Goal: Information Seeking & Learning: Learn about a topic

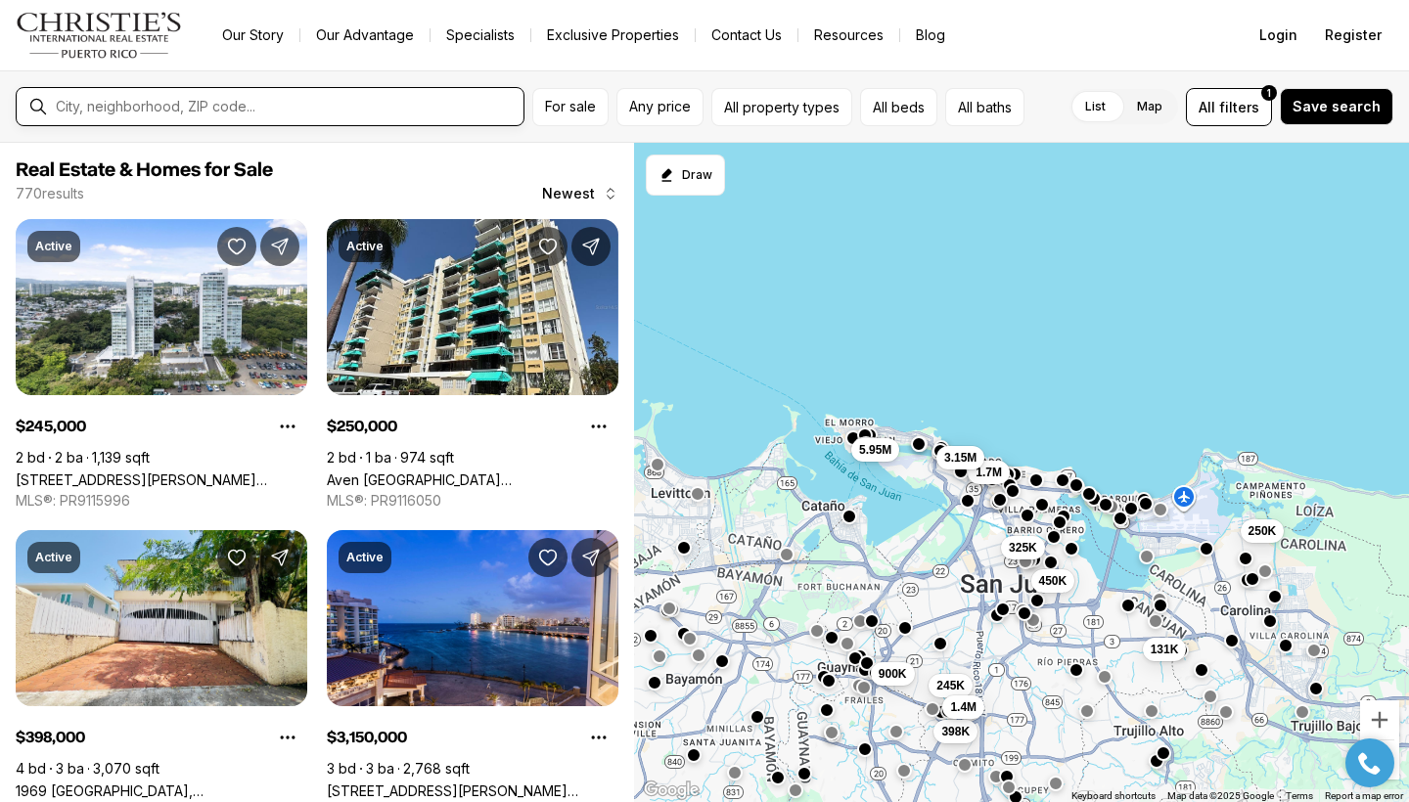
click at [81, 110] on input "text" at bounding box center [286, 107] width 460 height 18
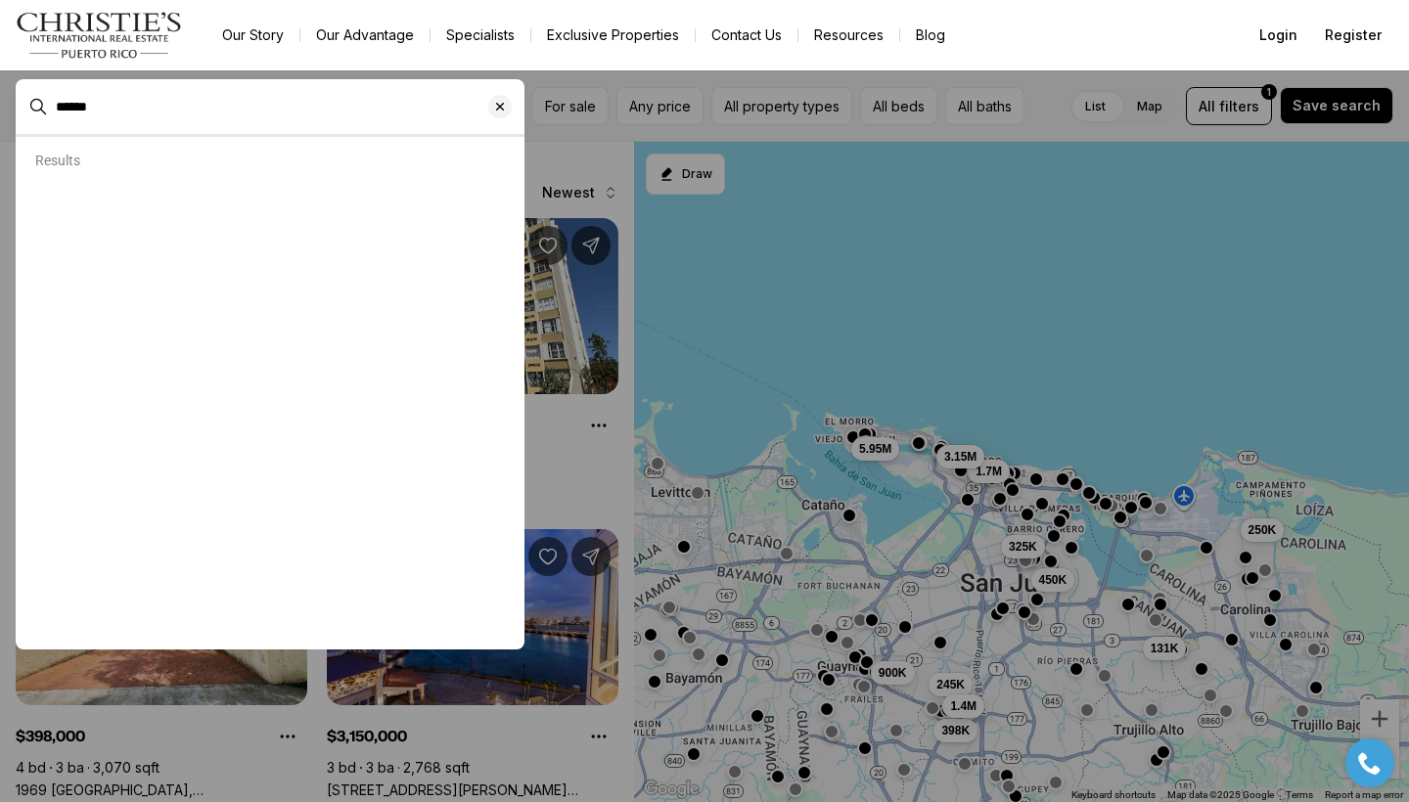
type input "******"
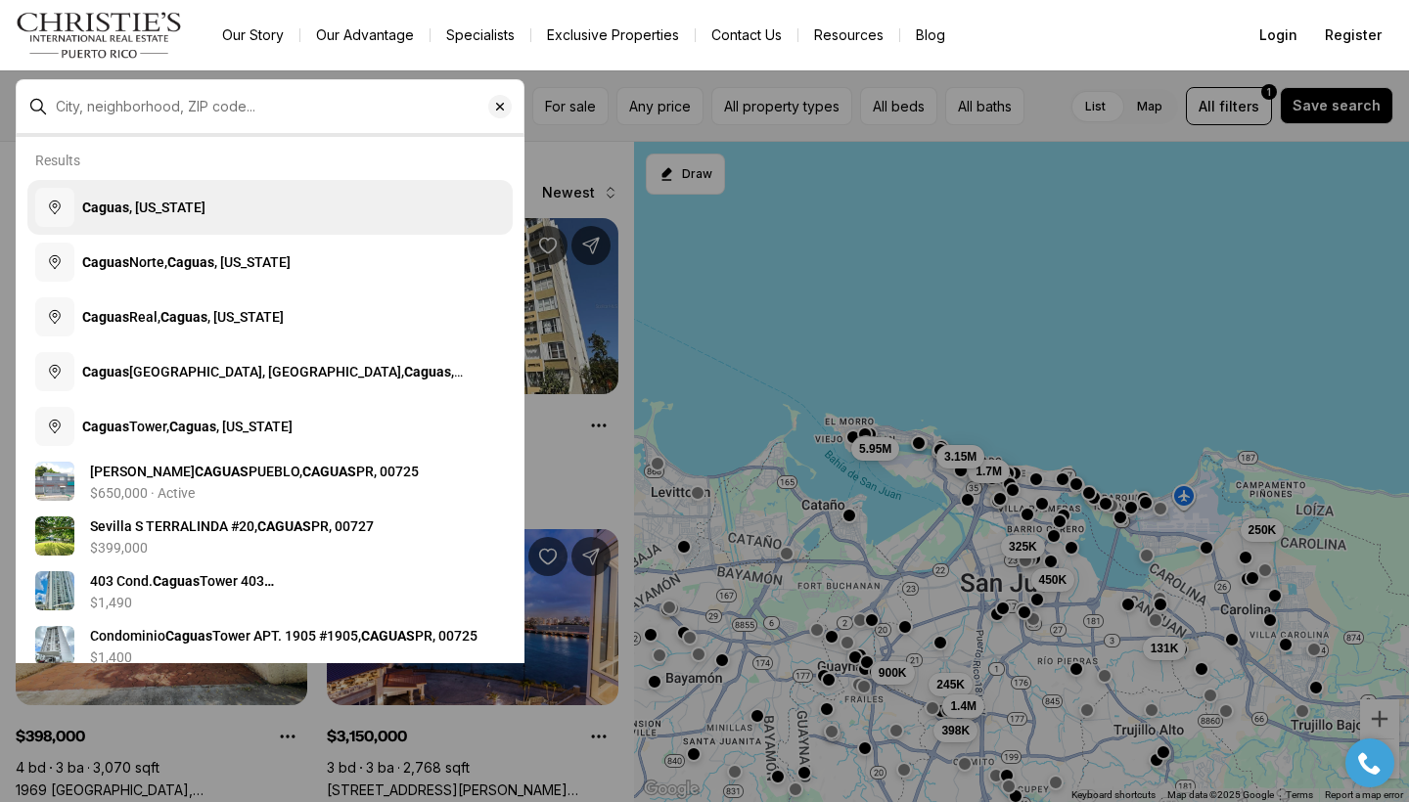
click at [112, 216] on span "Caguas , Puerto Rico" at bounding box center [143, 208] width 123 height 20
type input "**********"
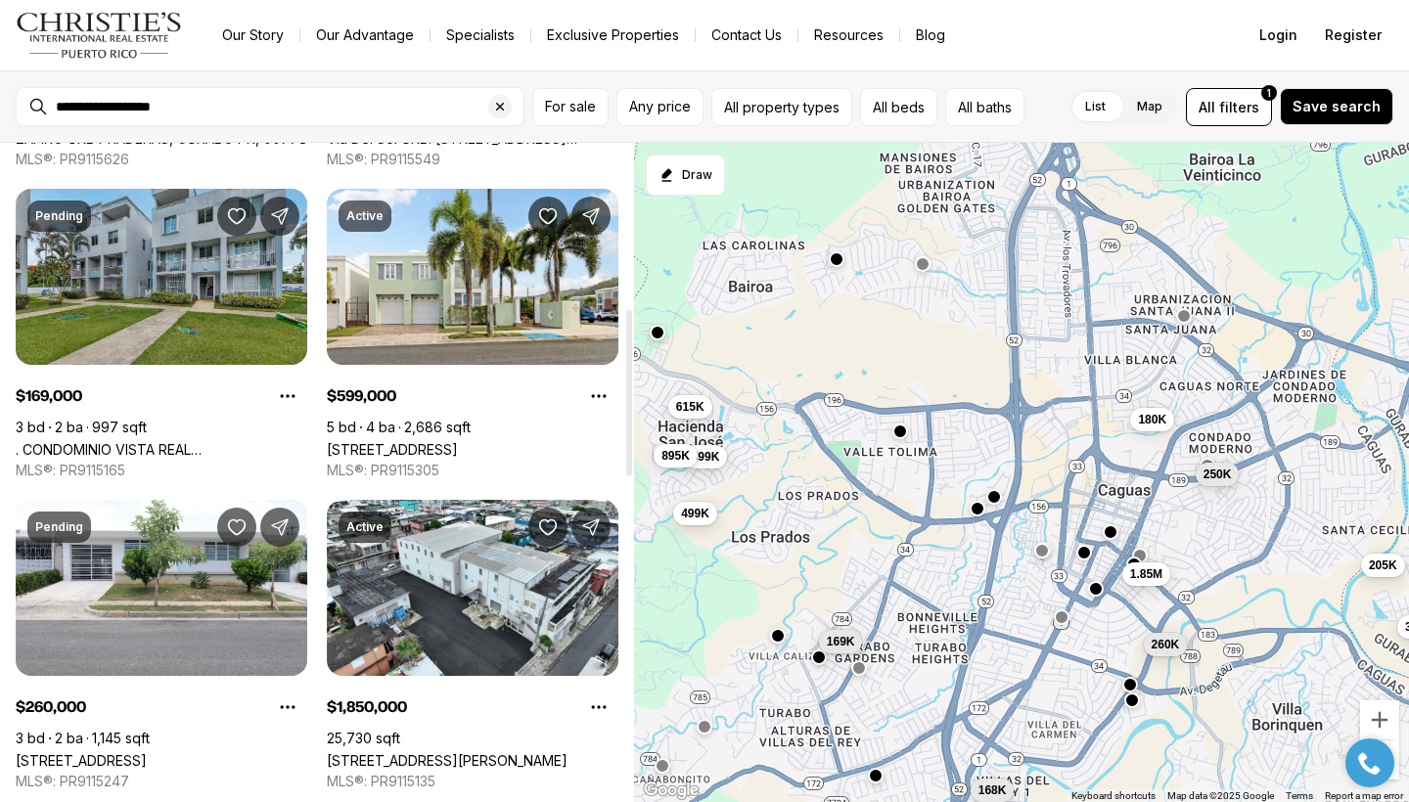
scroll to position [656, 0]
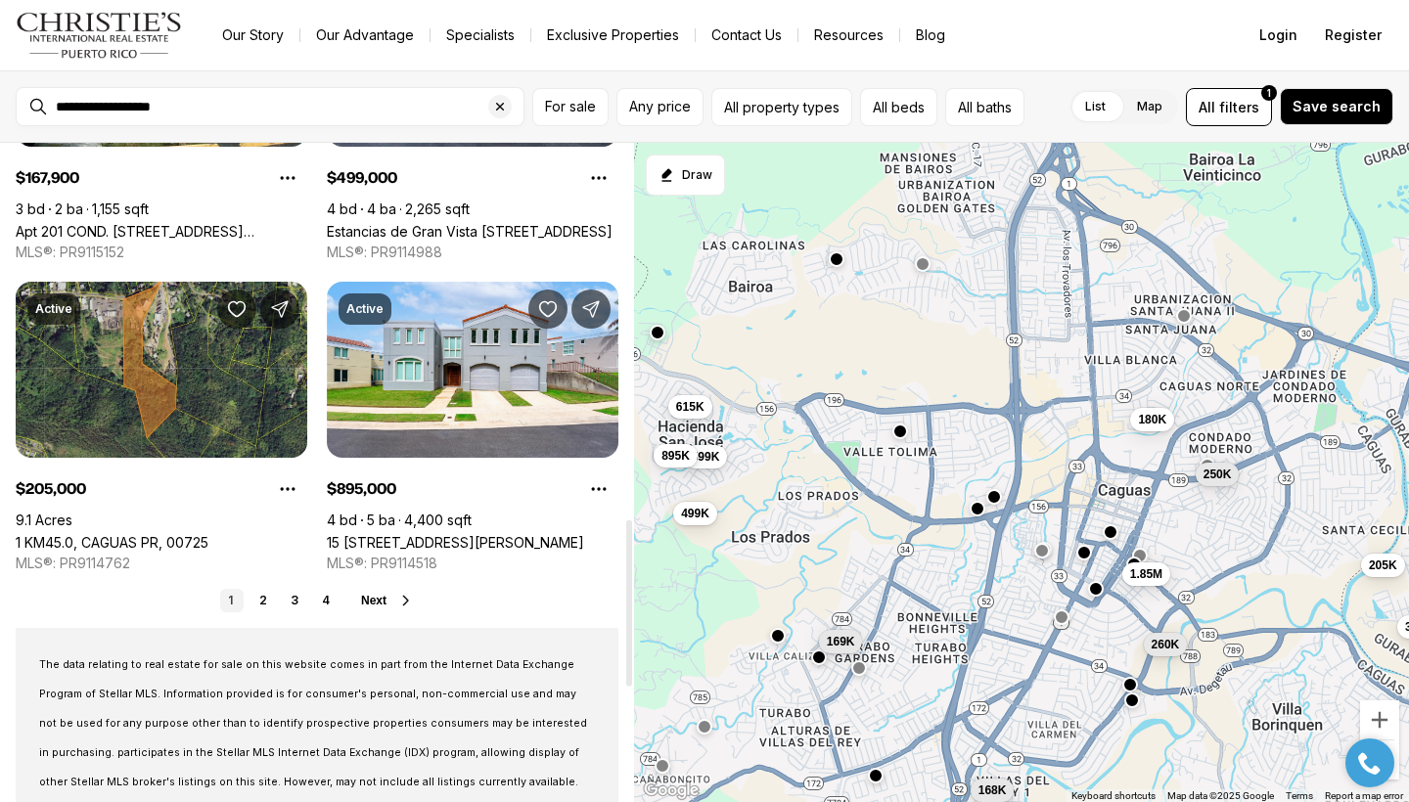
drag, startPoint x: 629, startPoint y: 300, endPoint x: 650, endPoint y: 675, distance: 375.3
click at [650, 675] on div "Caguas, Puerto Rico Real Estate & Homes for Sale 37 results Newest Pending $250…" at bounding box center [704, 472] width 1409 height 659
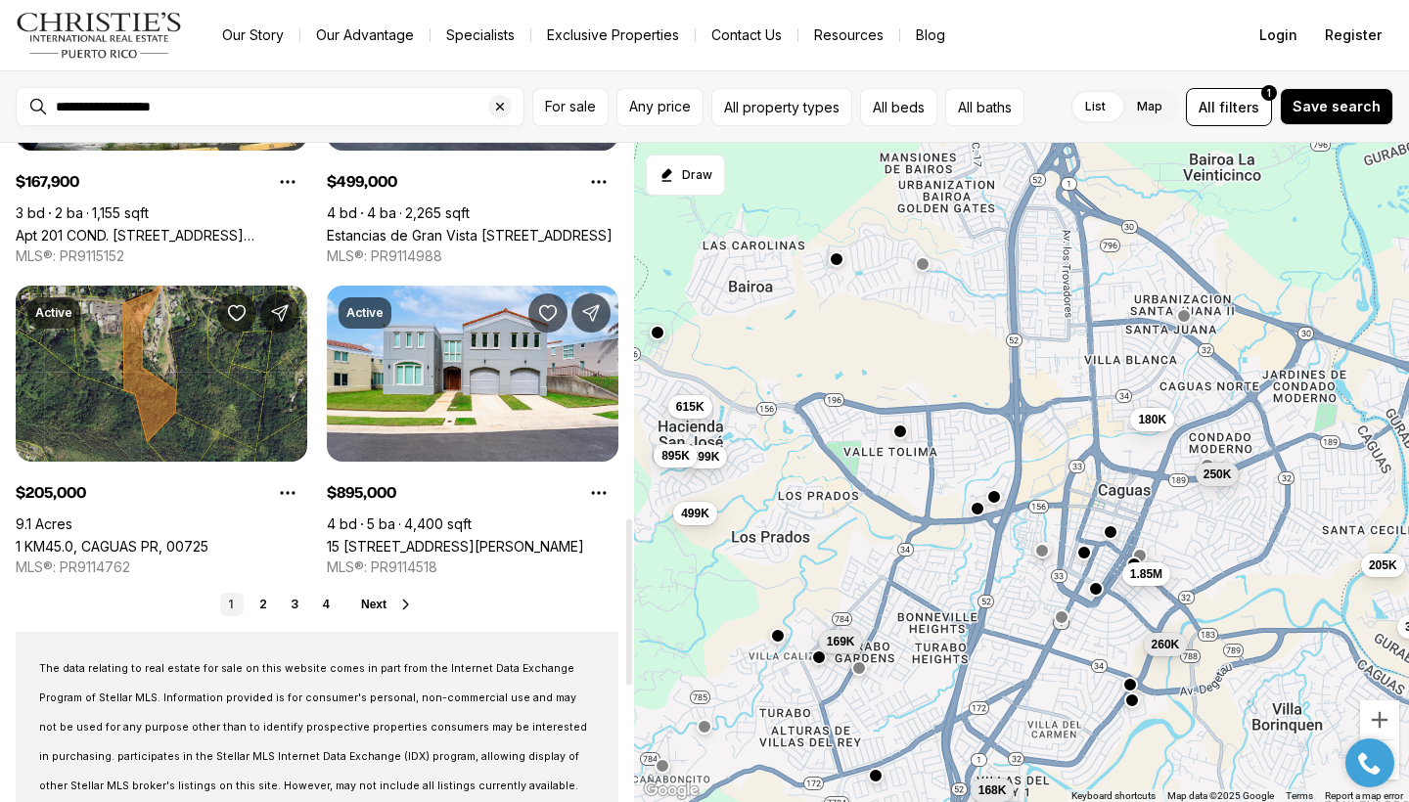
click at [386, 602] on span "Next" at bounding box center [373, 605] width 25 height 14
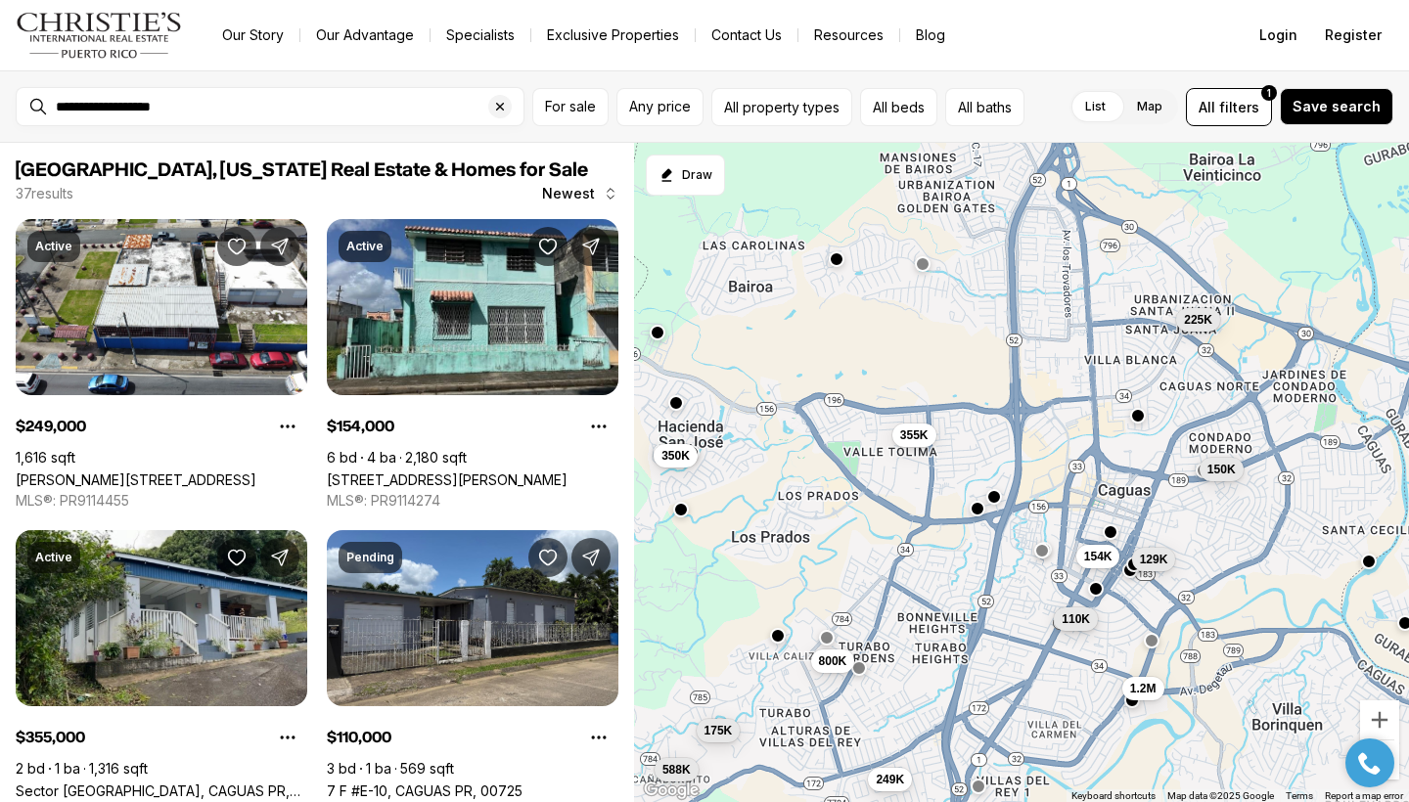
click at [1071, 624] on span "110K" at bounding box center [1076, 618] width 28 height 16
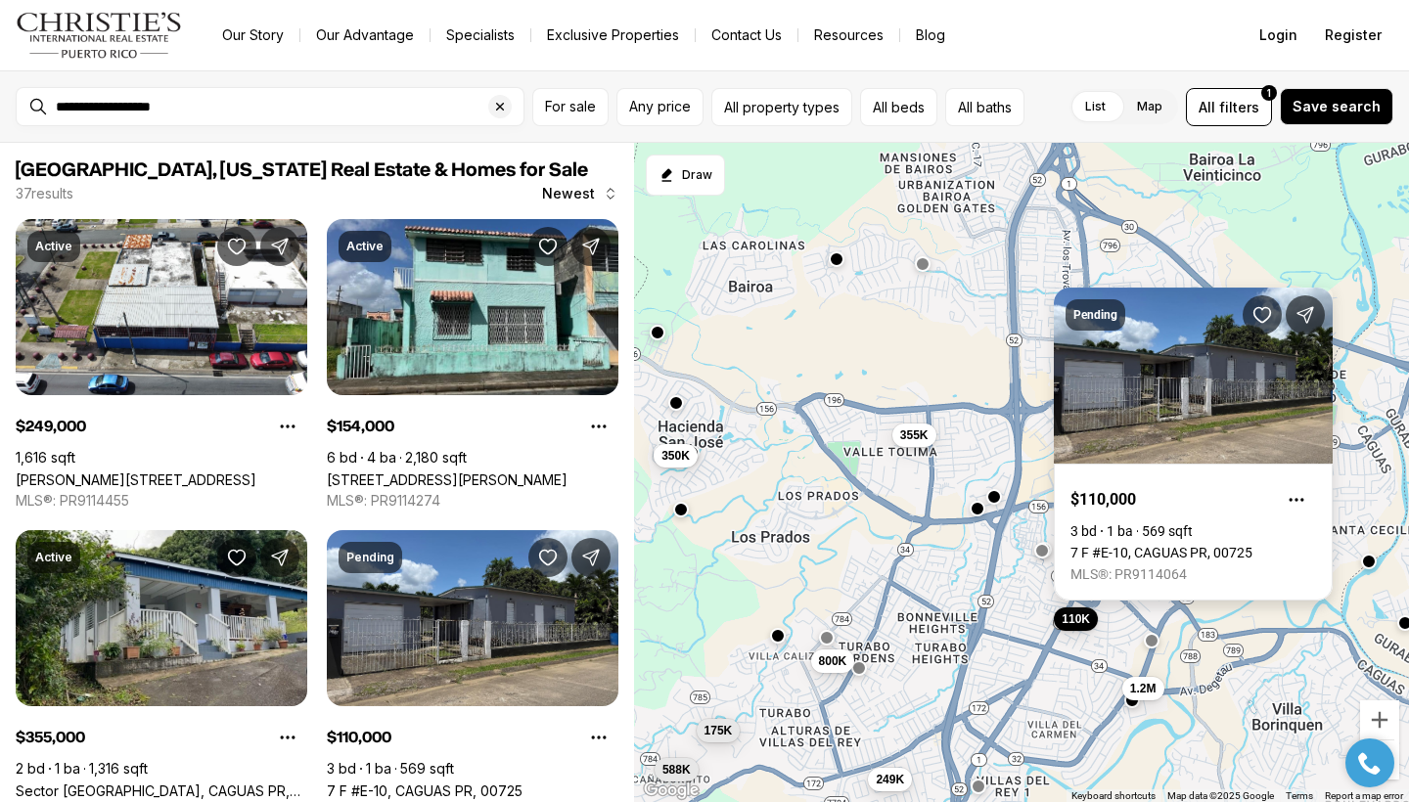
click at [1195, 545] on link "7 F #E-10, CAGUAS PR, 00725" at bounding box center [1161, 553] width 182 height 16
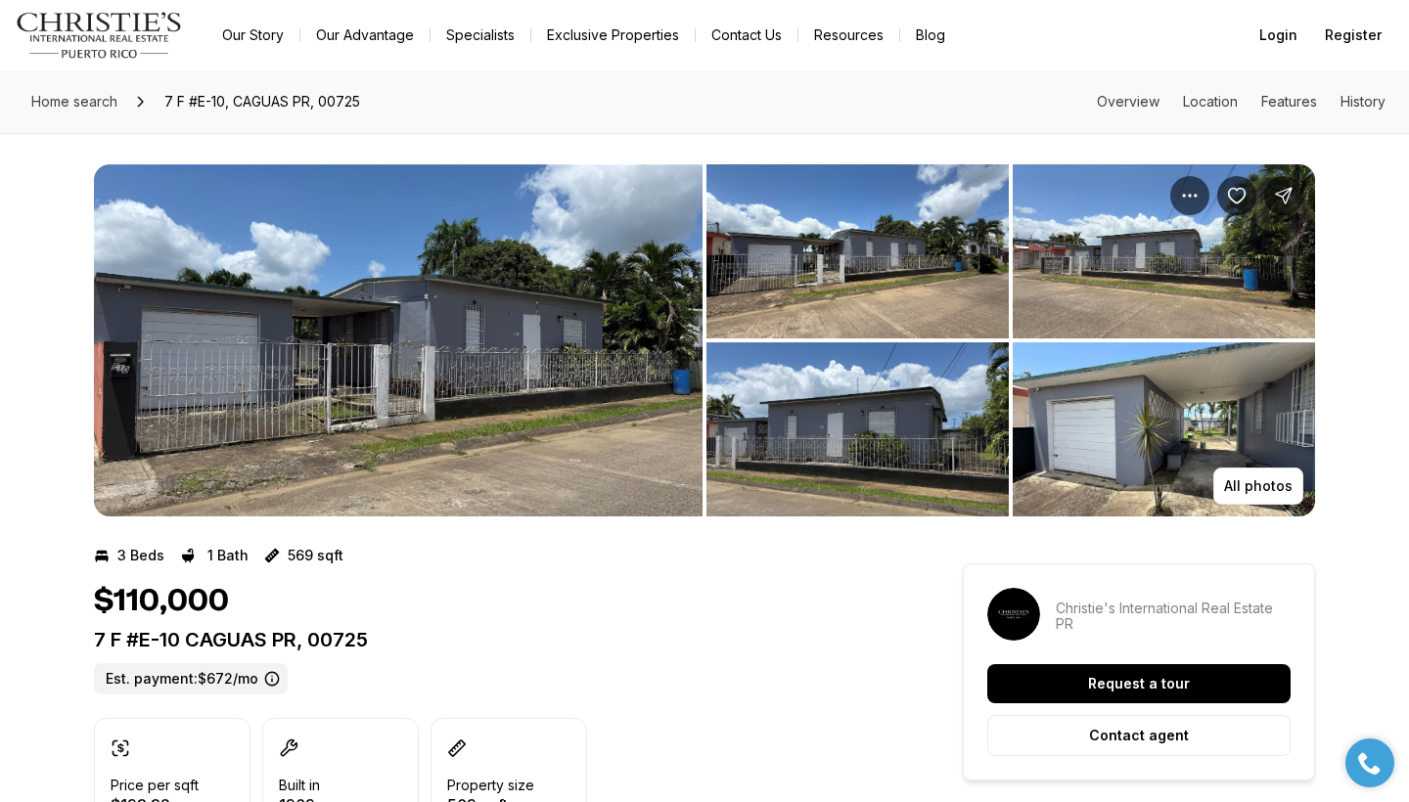
click at [360, 307] on img "View image gallery" at bounding box center [398, 340] width 609 height 352
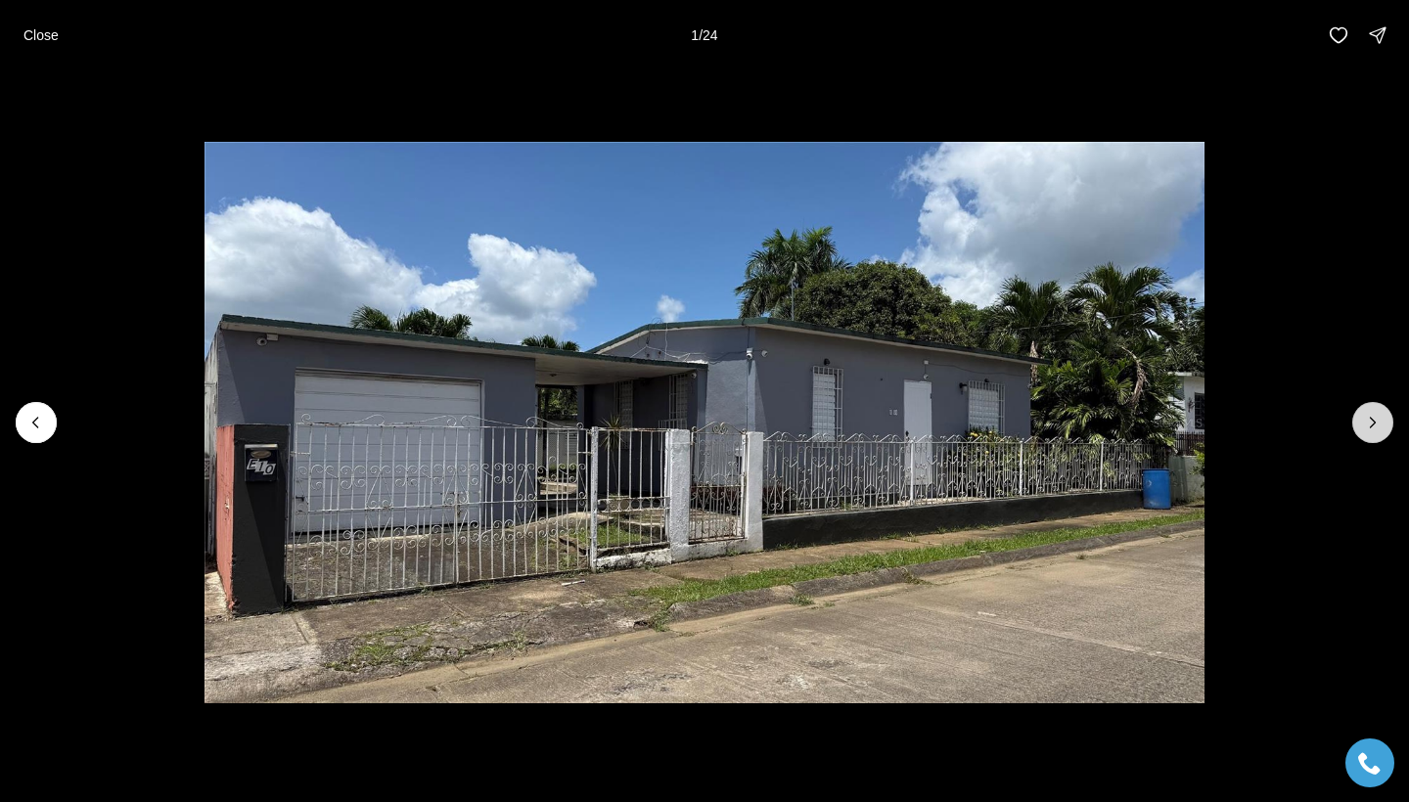
click at [1369, 433] on button "Next slide" at bounding box center [1372, 422] width 41 height 41
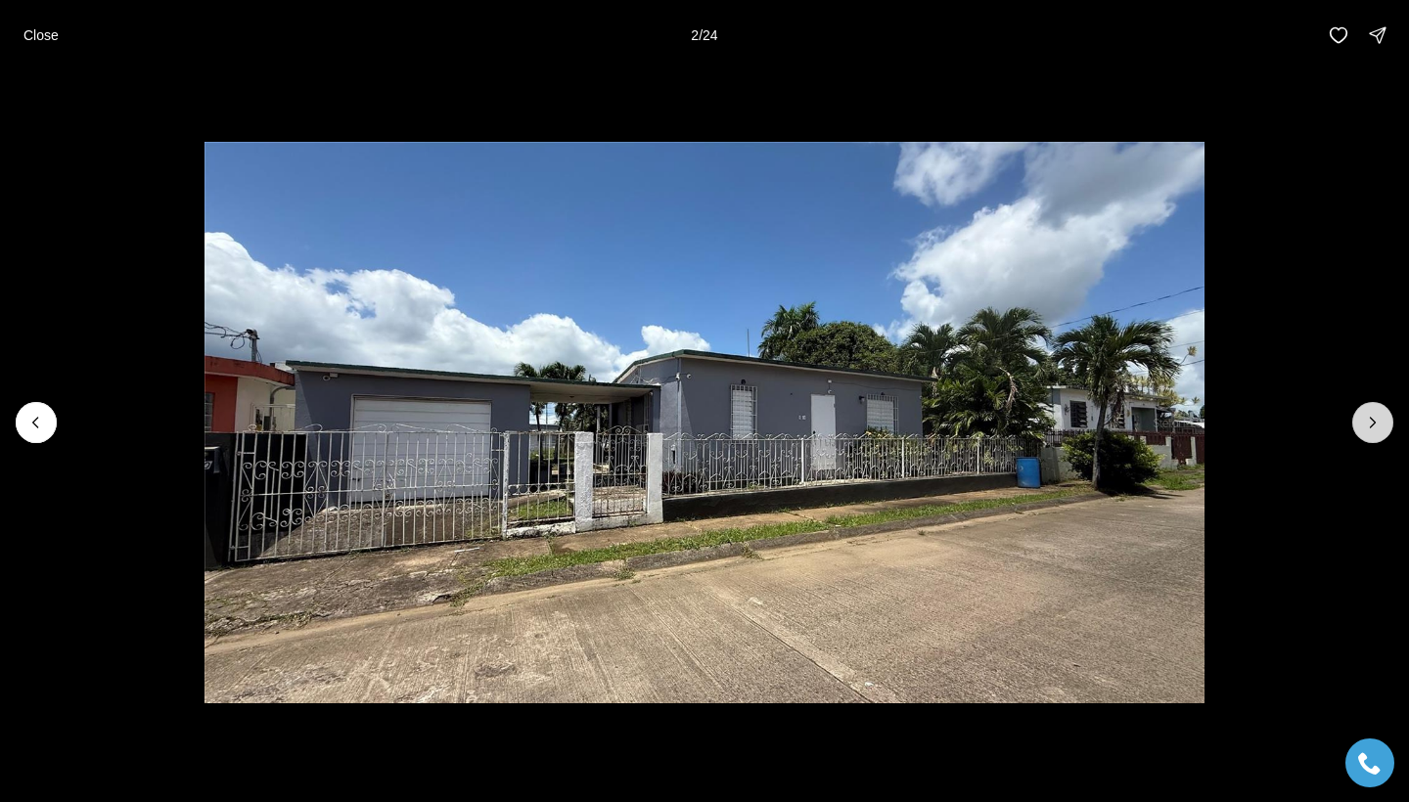
click at [1369, 435] on button "Next slide" at bounding box center [1372, 422] width 41 height 41
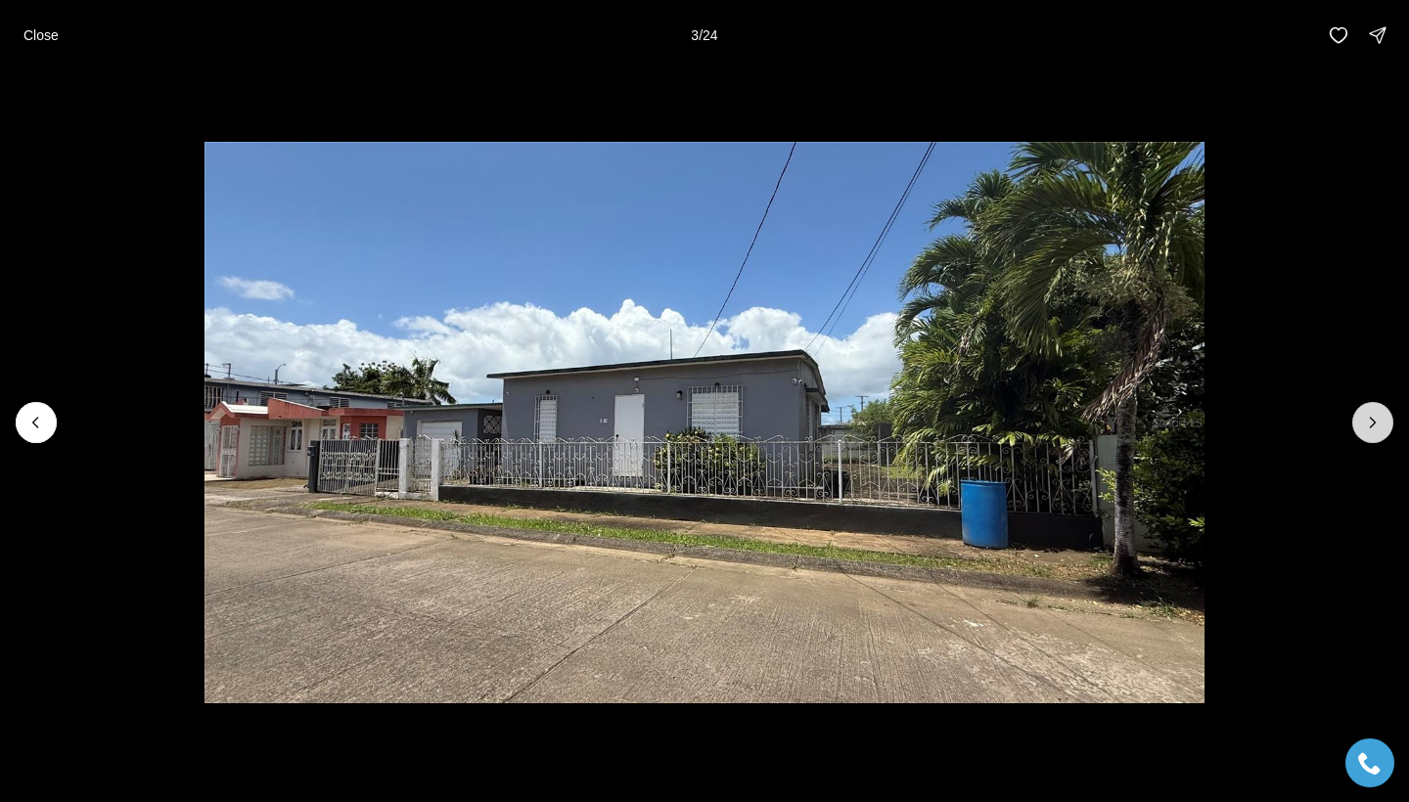
click at [1369, 435] on button "Next slide" at bounding box center [1372, 422] width 41 height 41
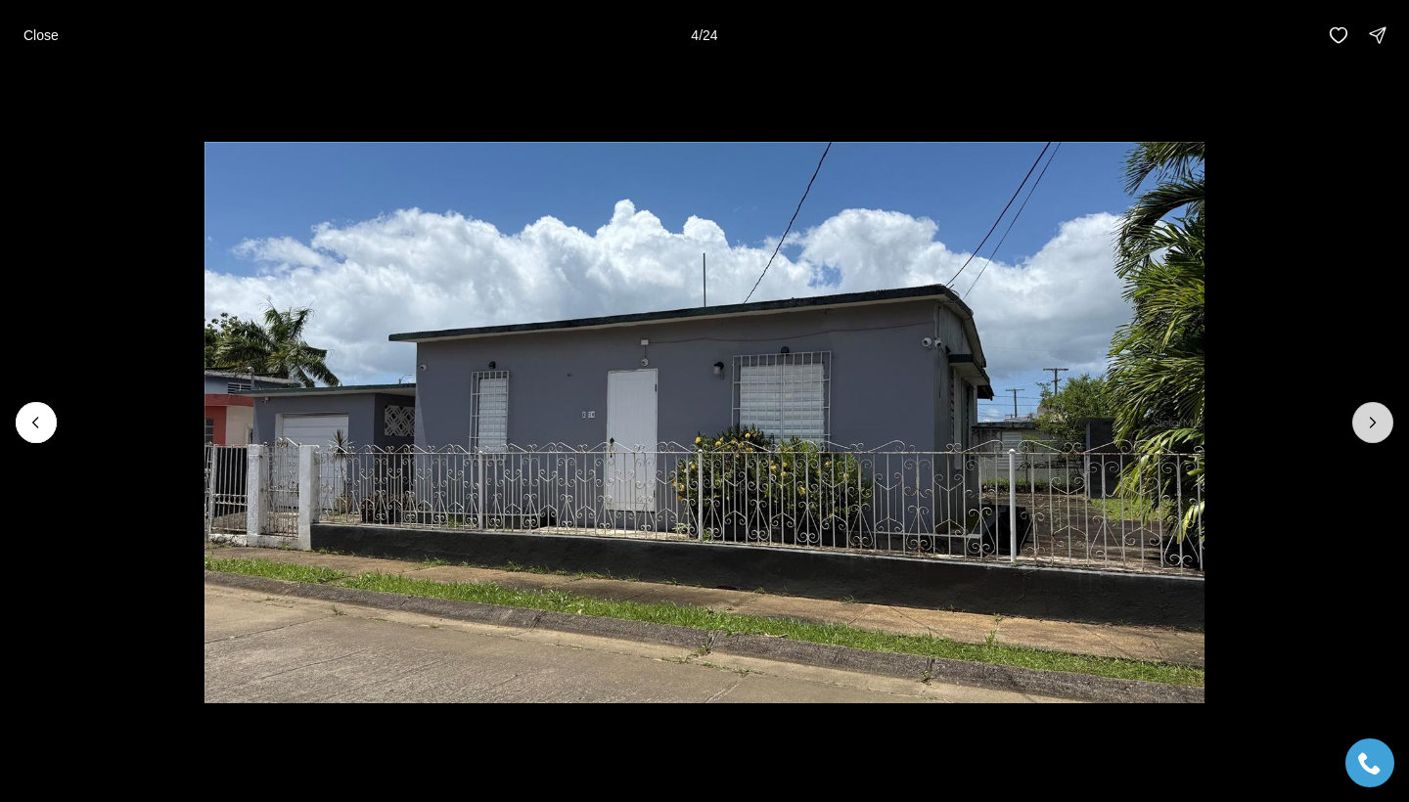
click at [1369, 435] on button "Next slide" at bounding box center [1372, 422] width 41 height 41
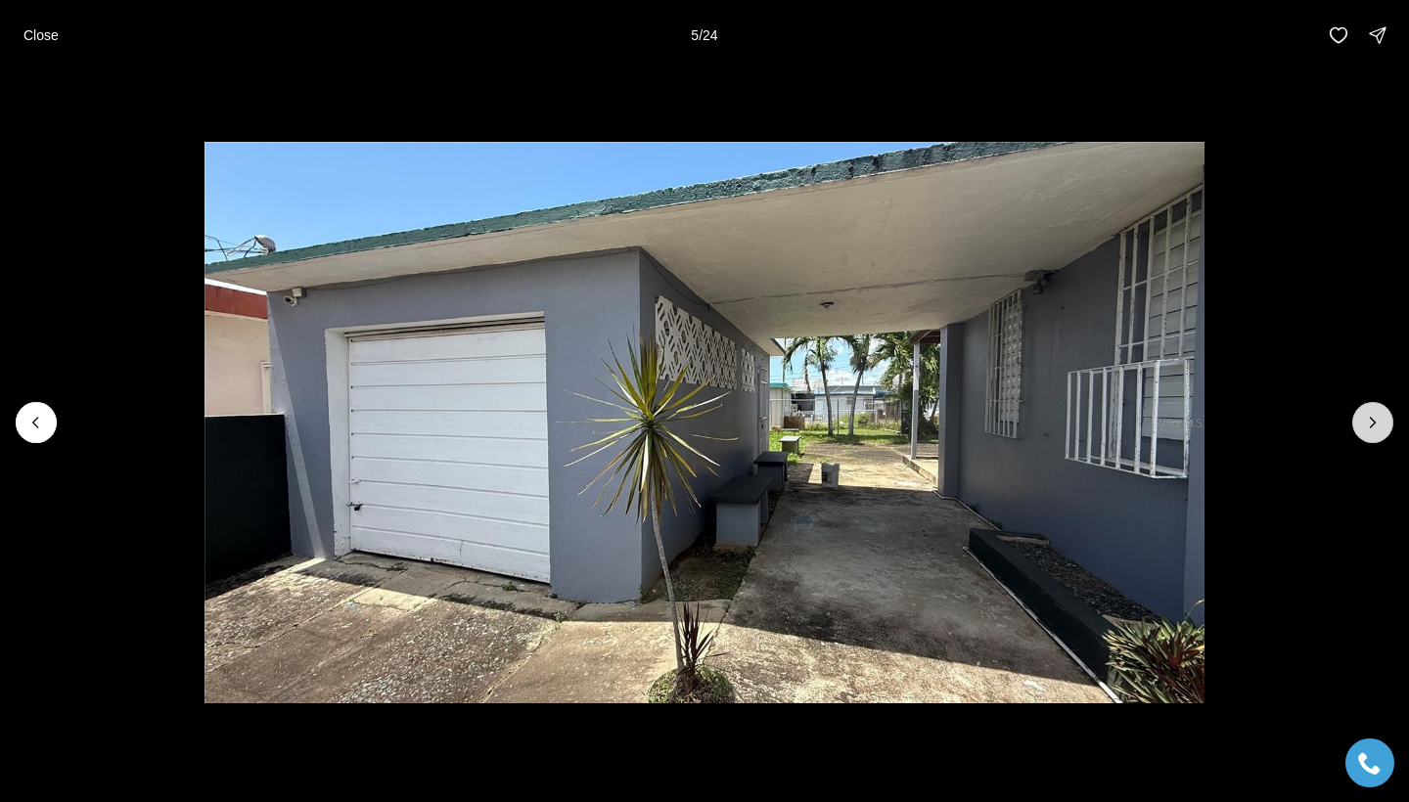
click at [1369, 436] on button "Next slide" at bounding box center [1372, 422] width 41 height 41
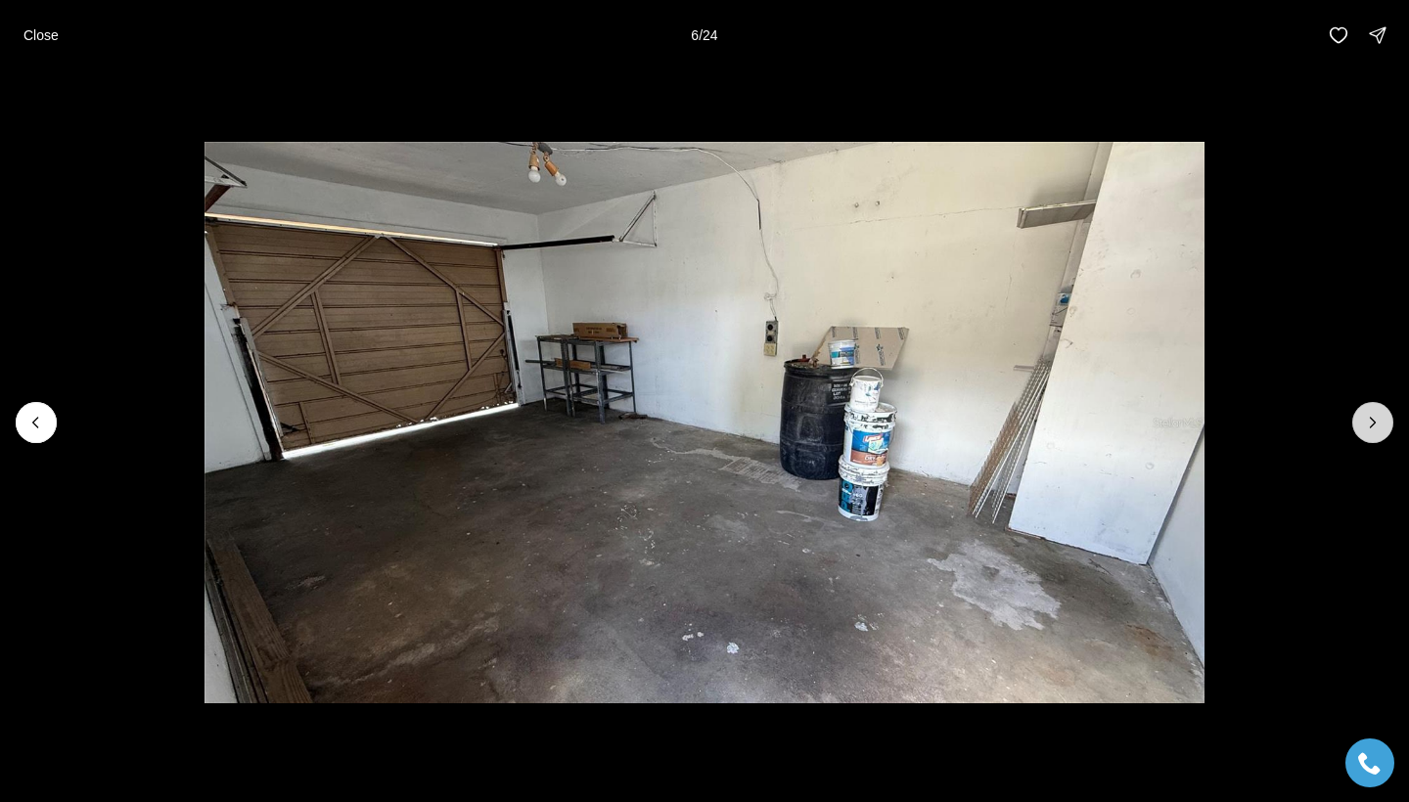
click at [1369, 436] on button "Next slide" at bounding box center [1372, 422] width 41 height 41
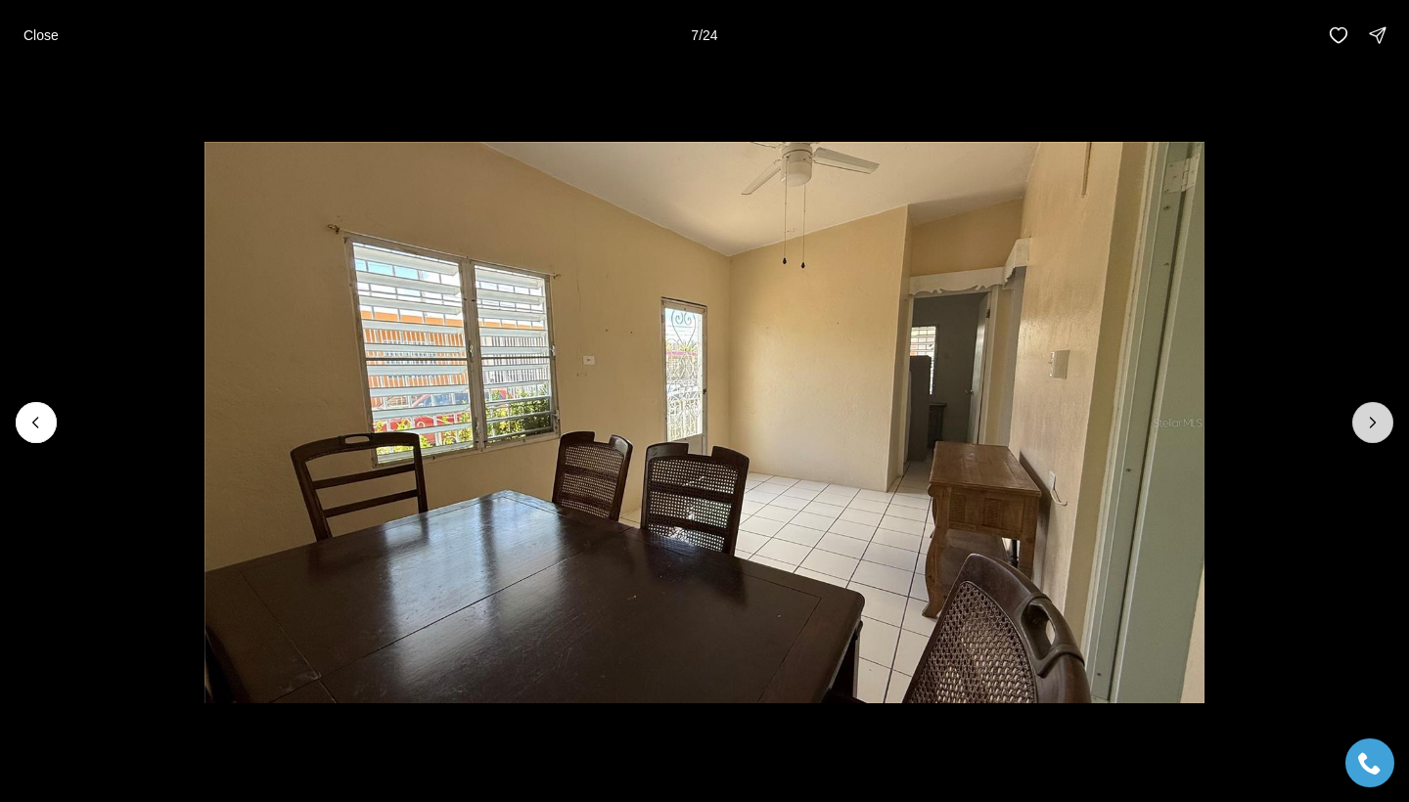
click at [1368, 436] on button "Next slide" at bounding box center [1372, 422] width 41 height 41
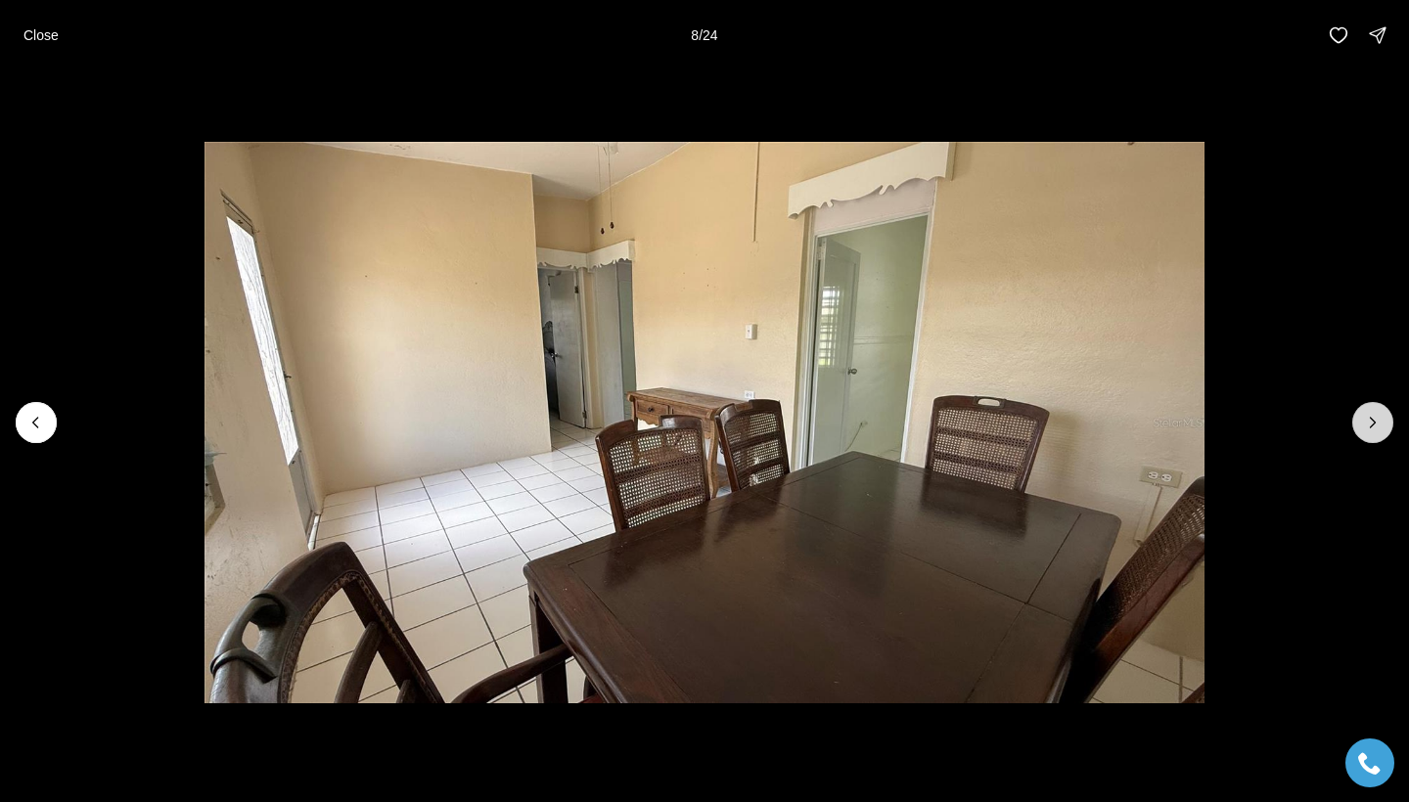
click at [1368, 437] on button "Next slide" at bounding box center [1372, 422] width 41 height 41
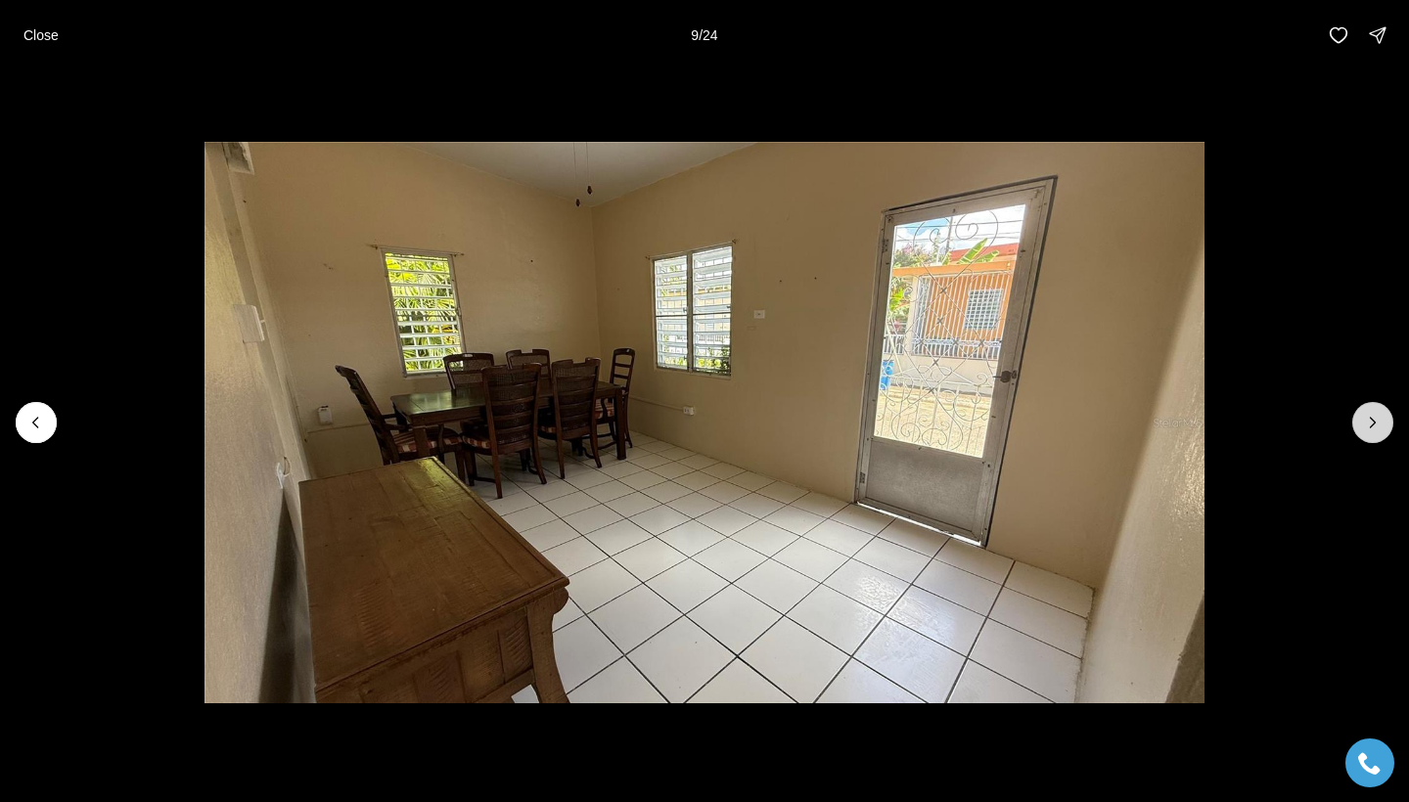
click at [1368, 436] on button "Next slide" at bounding box center [1372, 422] width 41 height 41
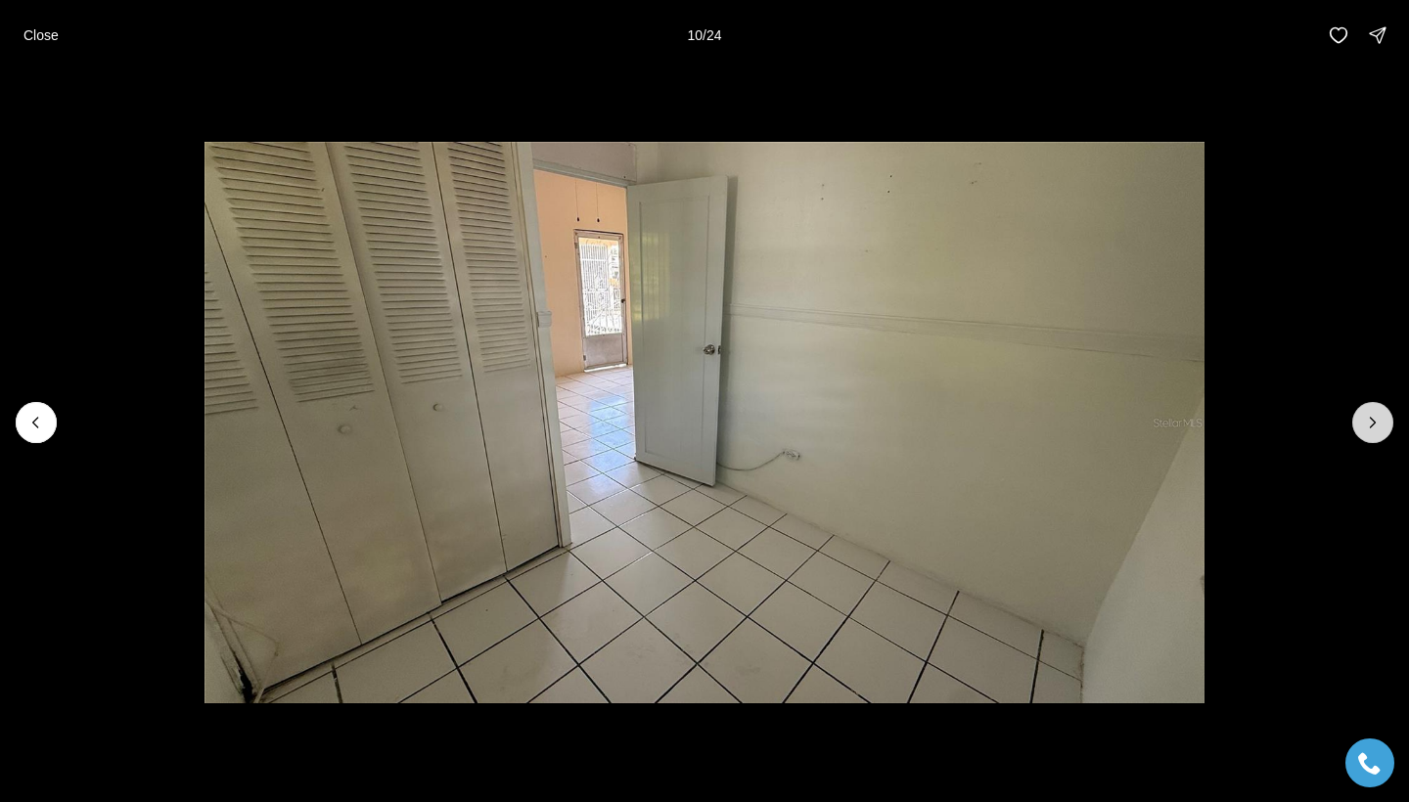
click at [1369, 437] on button "Next slide" at bounding box center [1372, 422] width 41 height 41
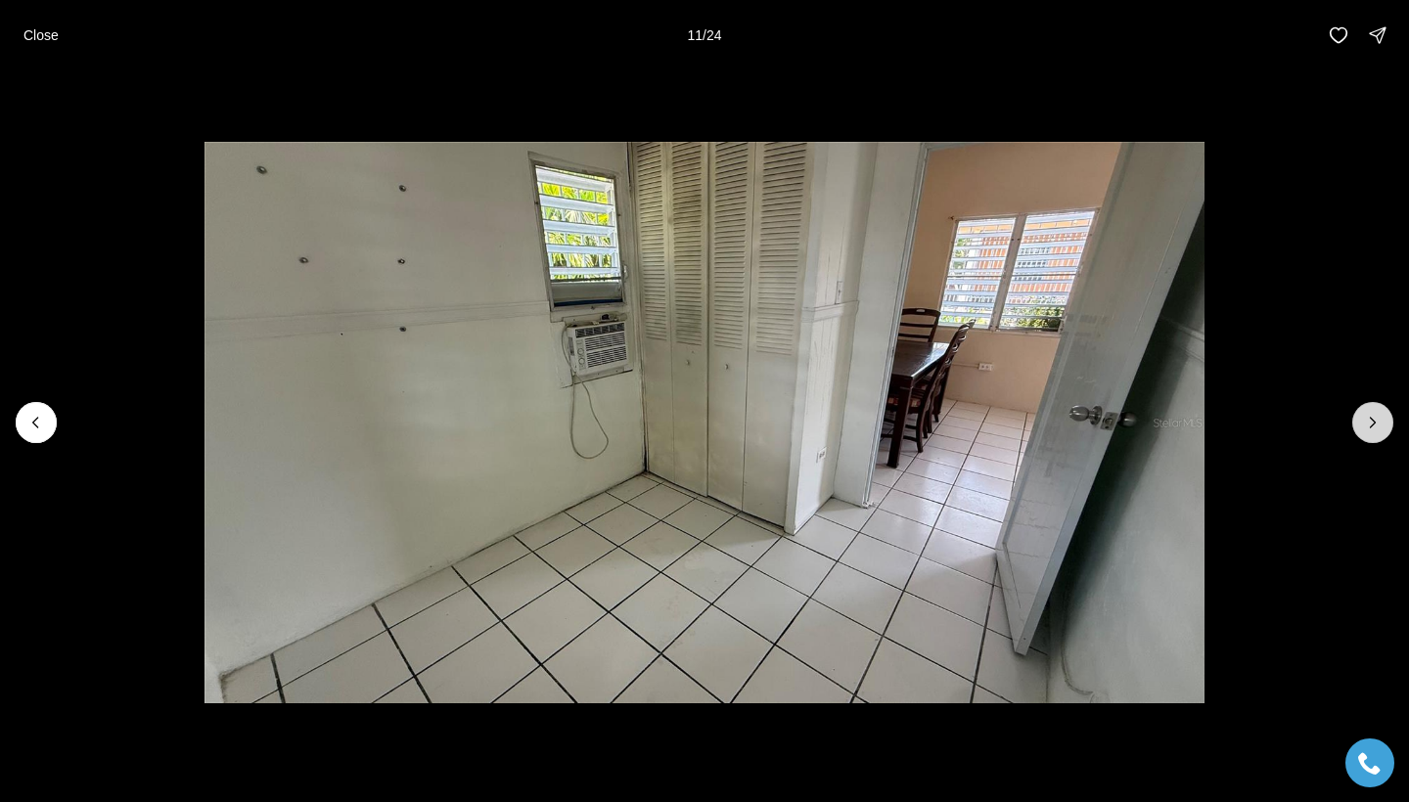
click at [1369, 435] on button "Next slide" at bounding box center [1372, 422] width 41 height 41
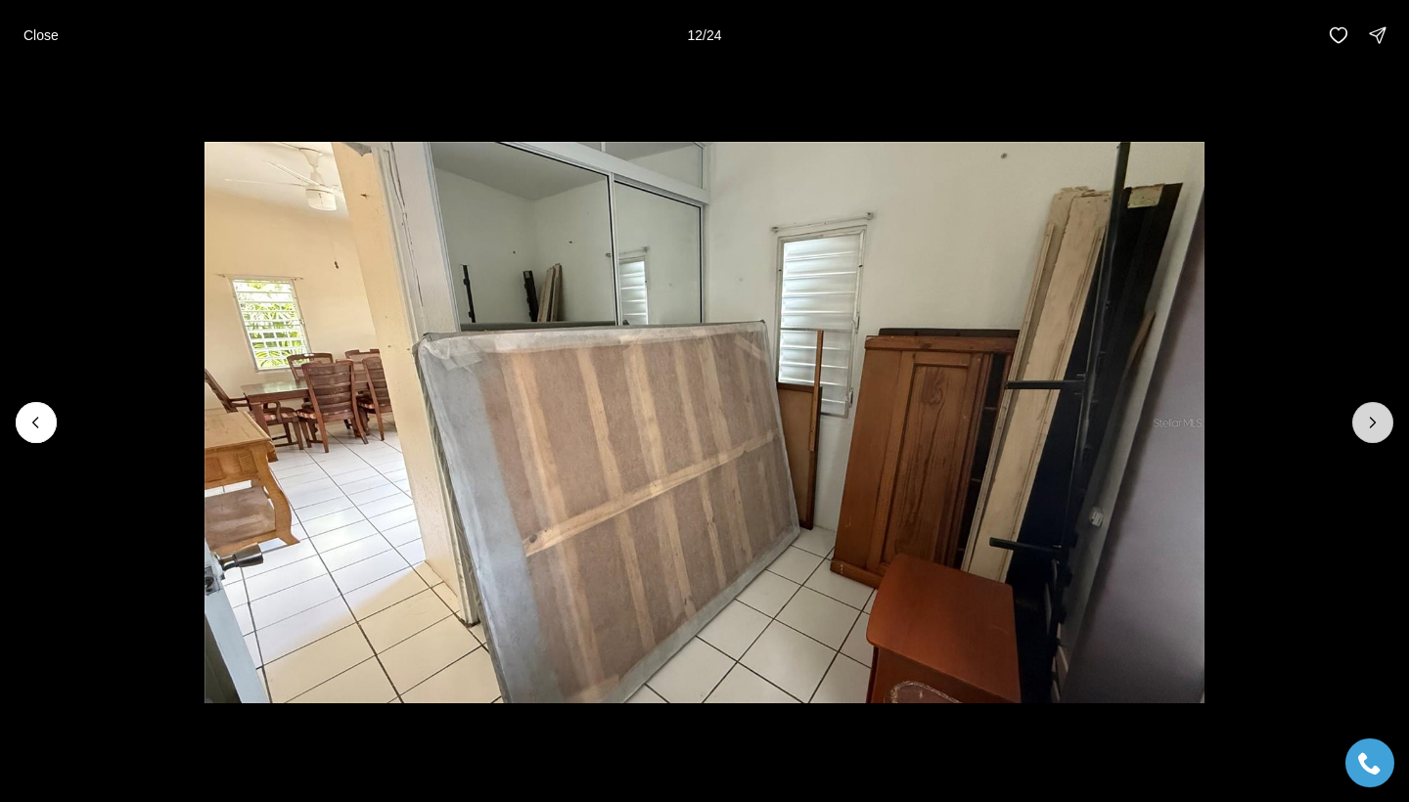
click at [1369, 433] on button "Next slide" at bounding box center [1372, 422] width 41 height 41
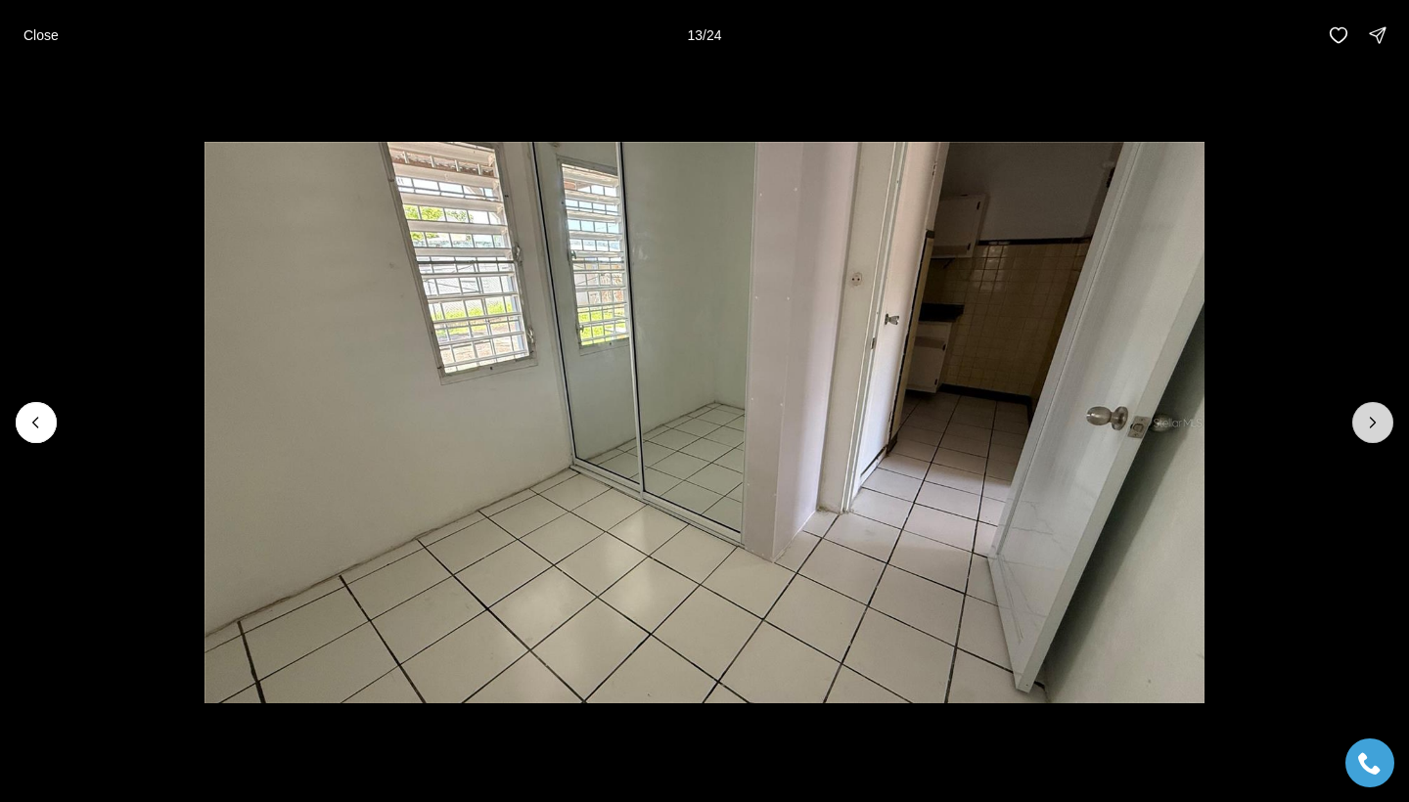
click at [1369, 433] on button "Next slide" at bounding box center [1372, 422] width 41 height 41
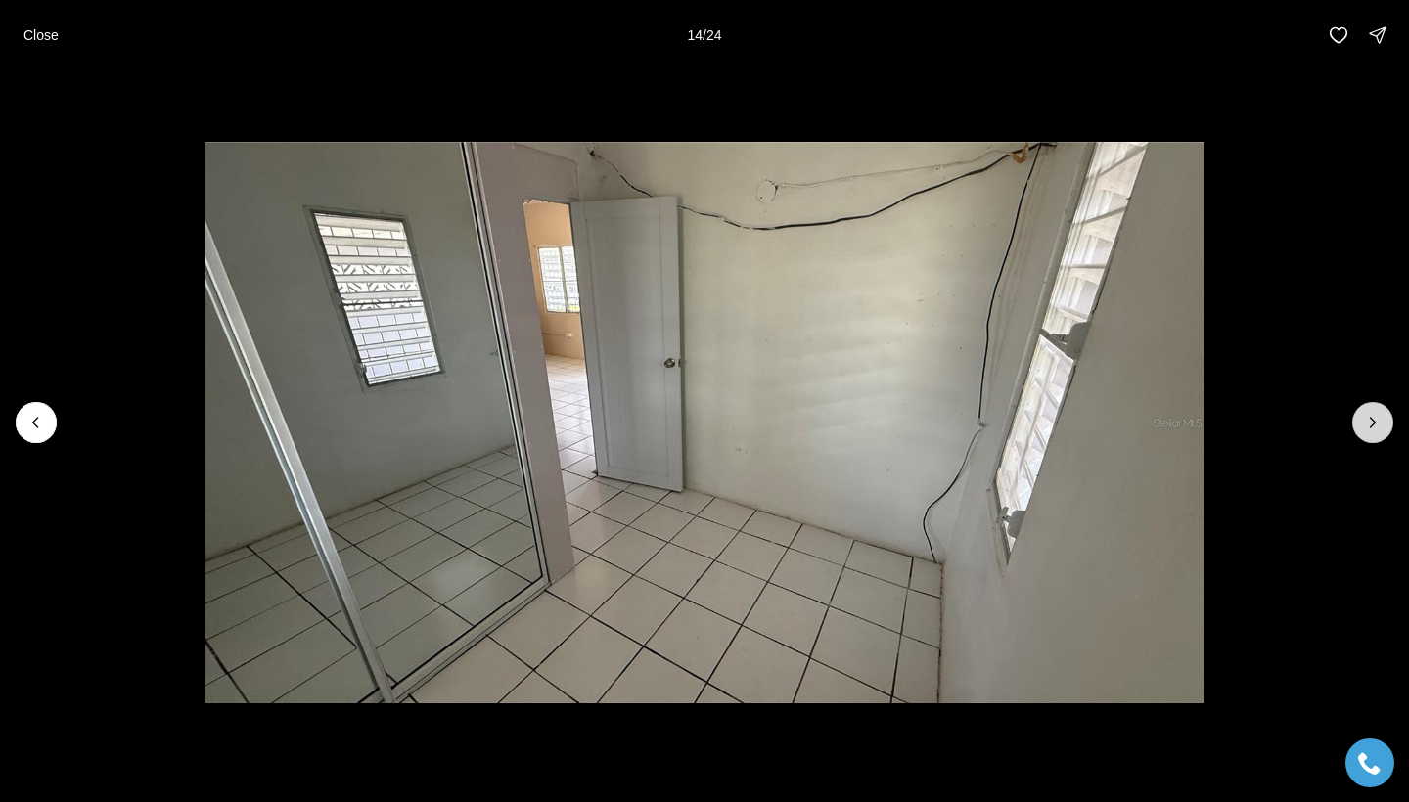
click at [1369, 430] on icon "Next slide" at bounding box center [1373, 423] width 20 height 20
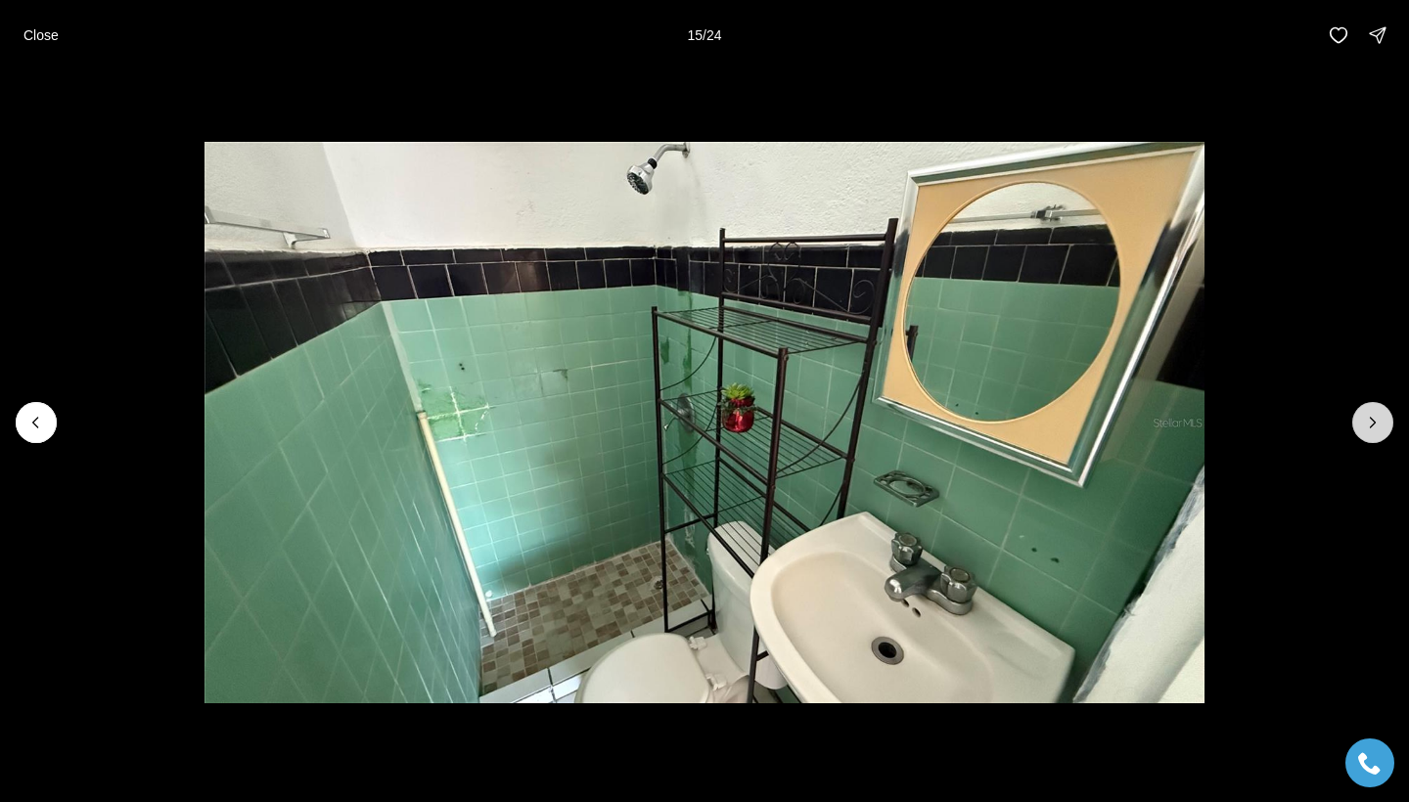
click at [1369, 430] on icon "Next slide" at bounding box center [1373, 423] width 20 height 20
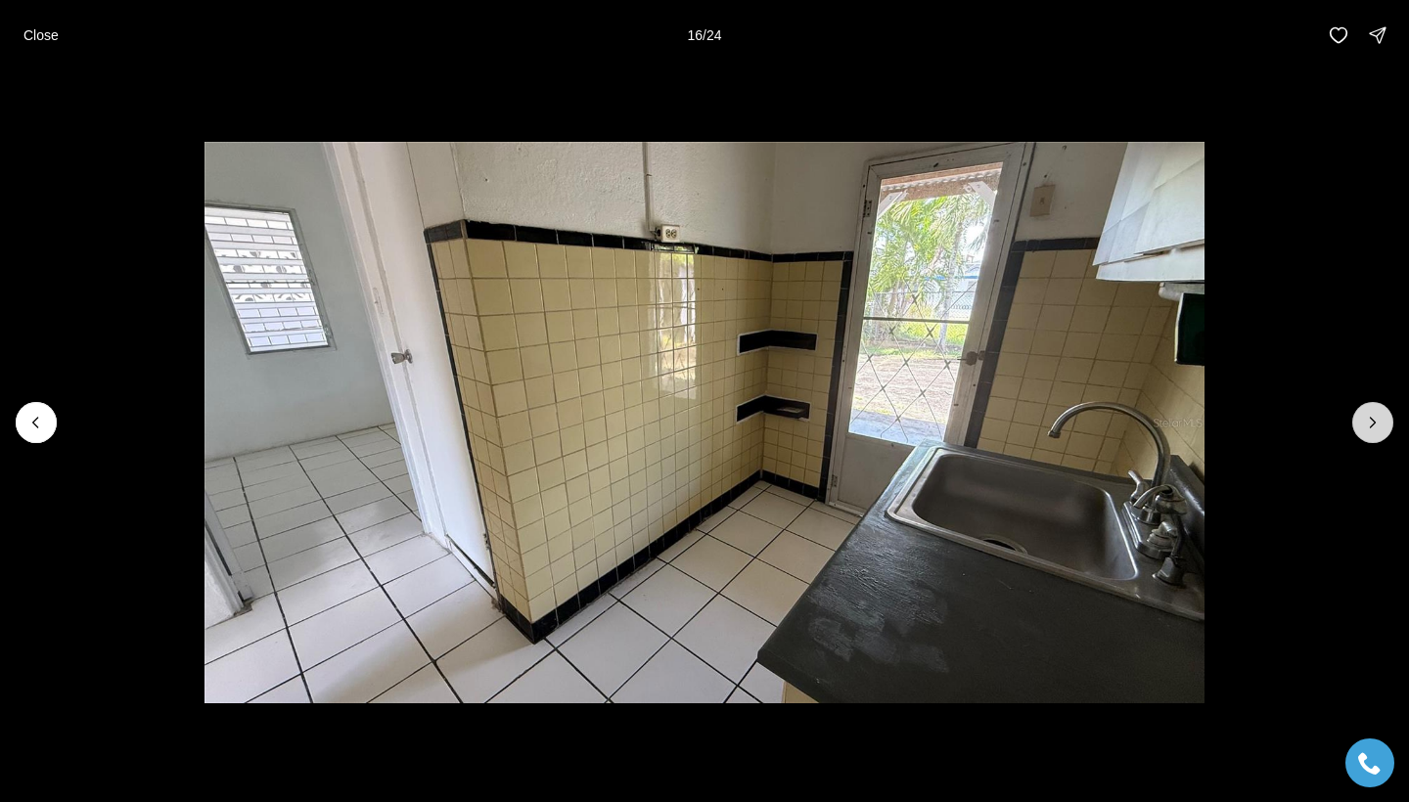
click at [1369, 430] on icon "Next slide" at bounding box center [1373, 423] width 20 height 20
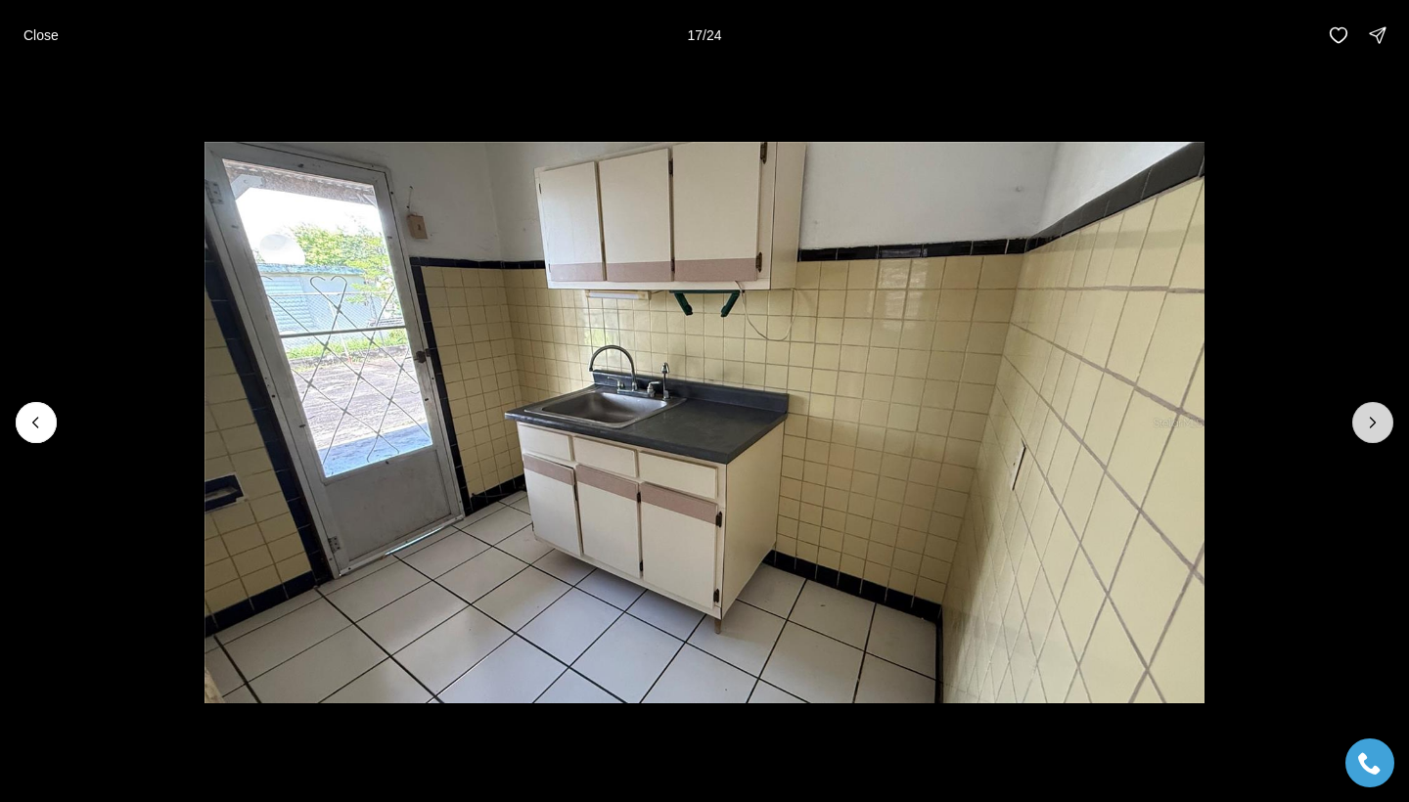
click at [1369, 429] on icon "Next slide" at bounding box center [1373, 423] width 20 height 20
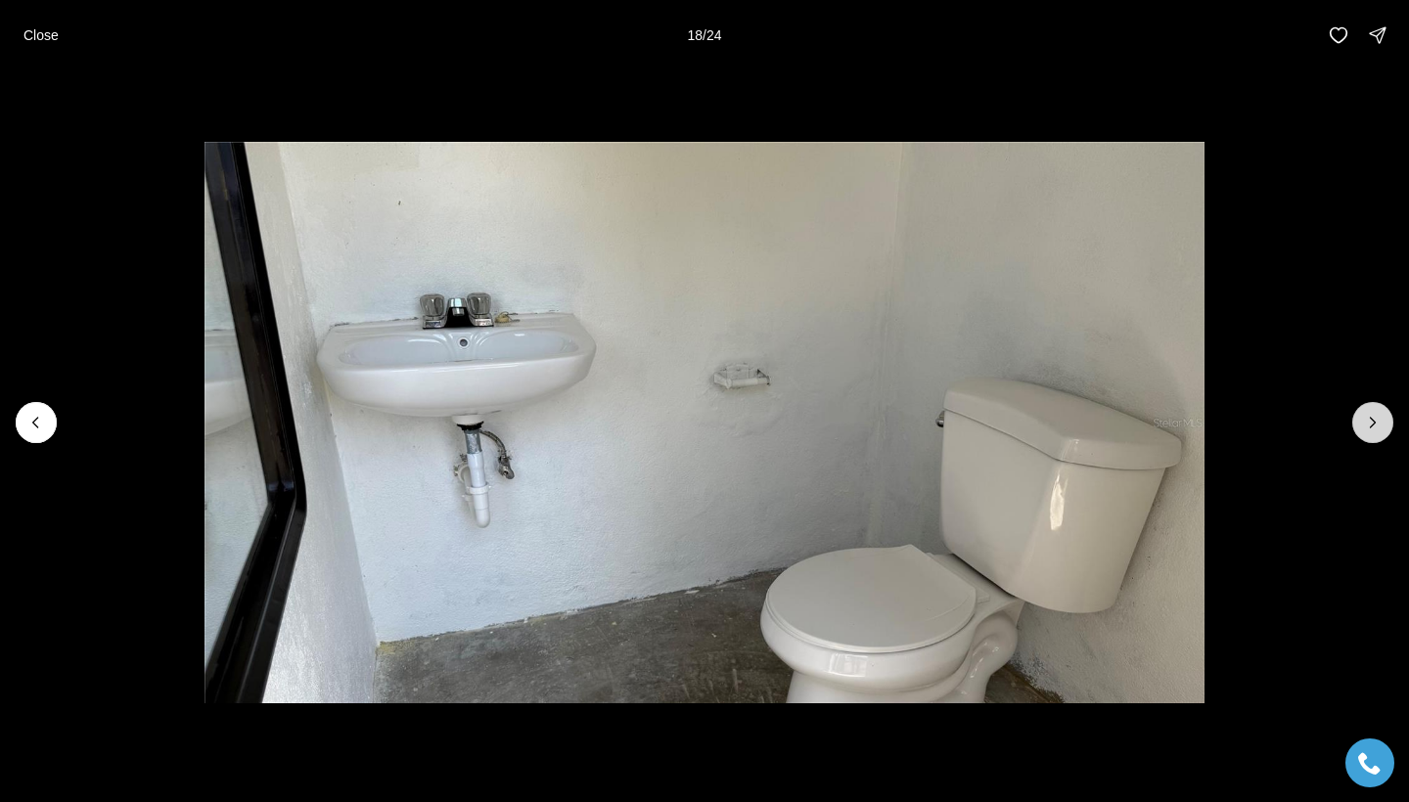
click at [1369, 429] on icon "Next slide" at bounding box center [1373, 423] width 20 height 20
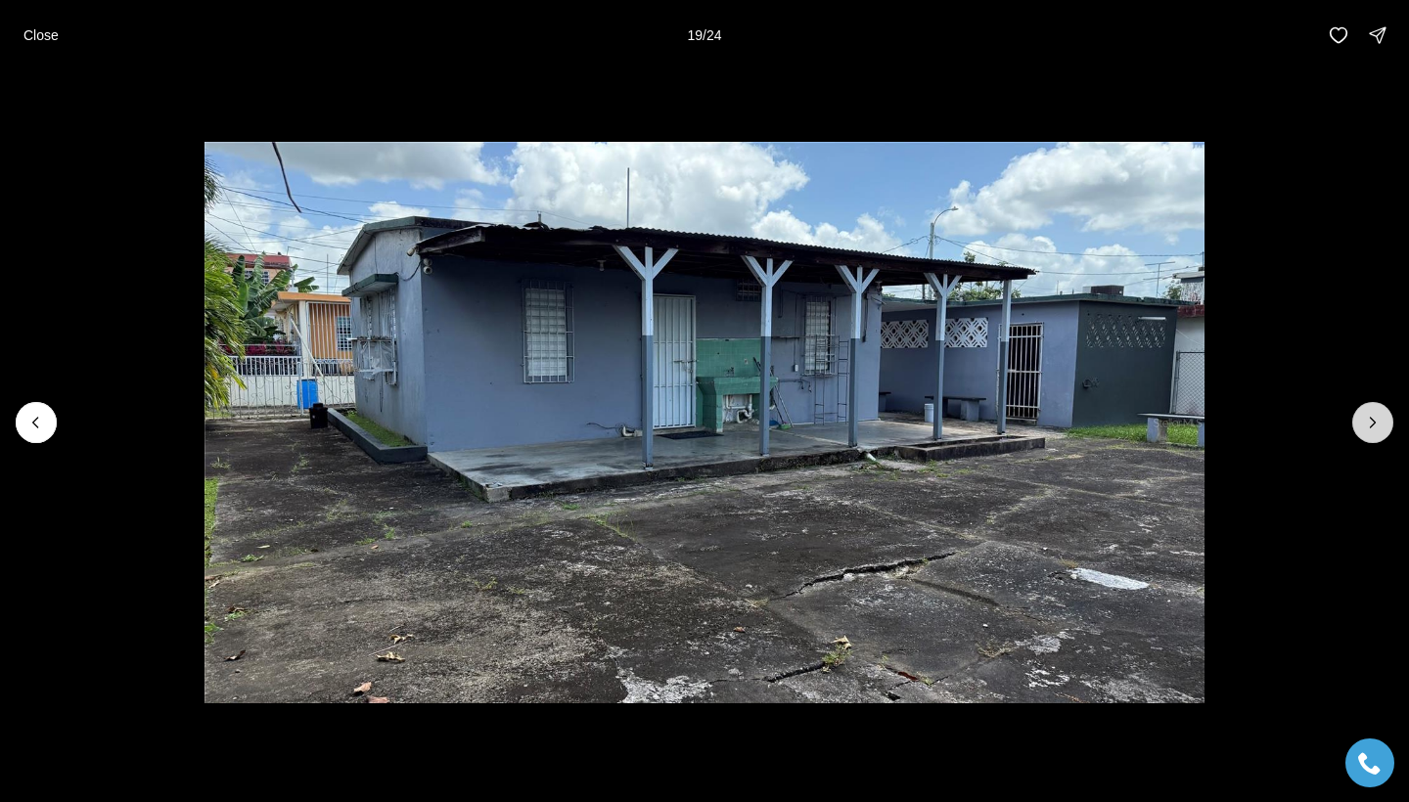
click at [1369, 427] on icon "Next slide" at bounding box center [1373, 423] width 20 height 20
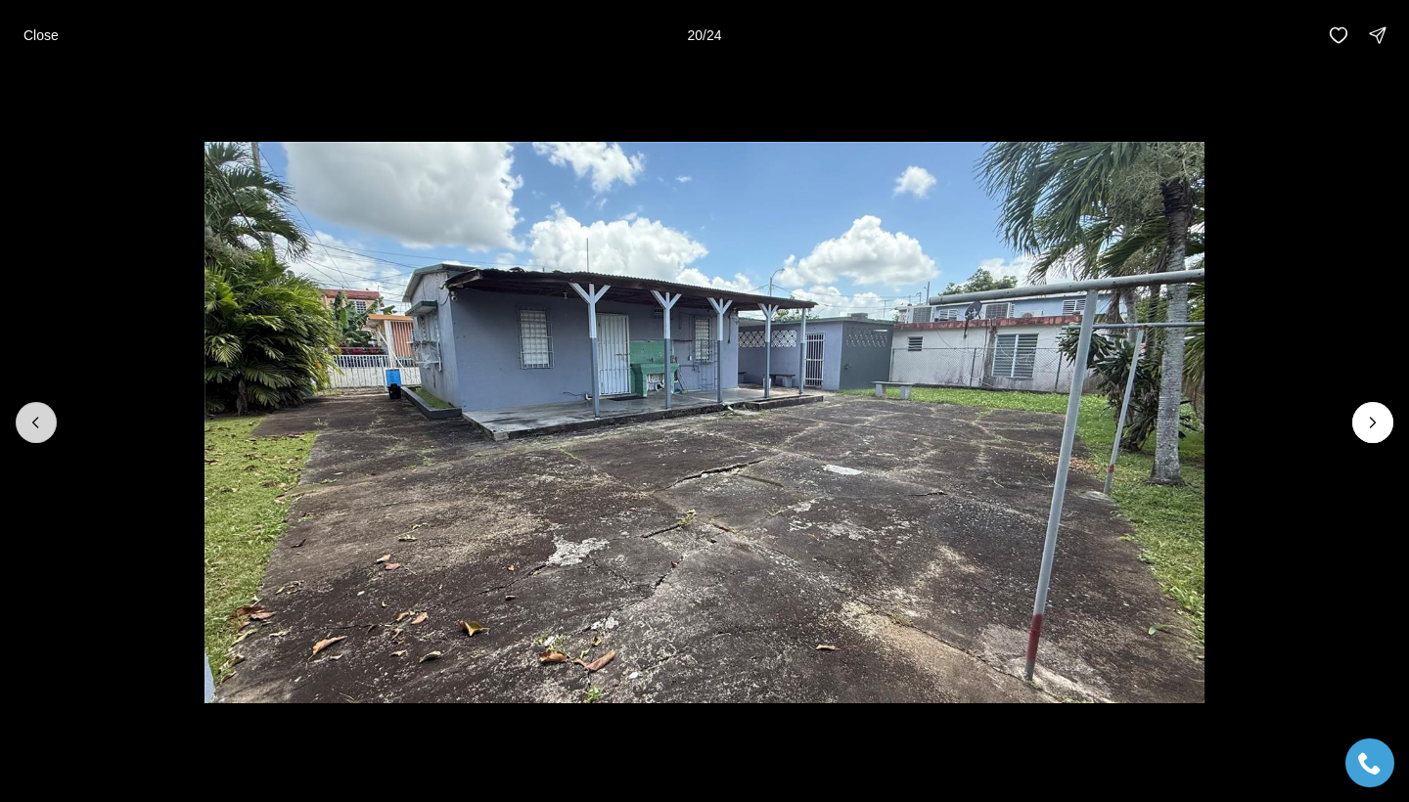
click at [33, 427] on icon "Previous slide" at bounding box center [36, 423] width 20 height 20
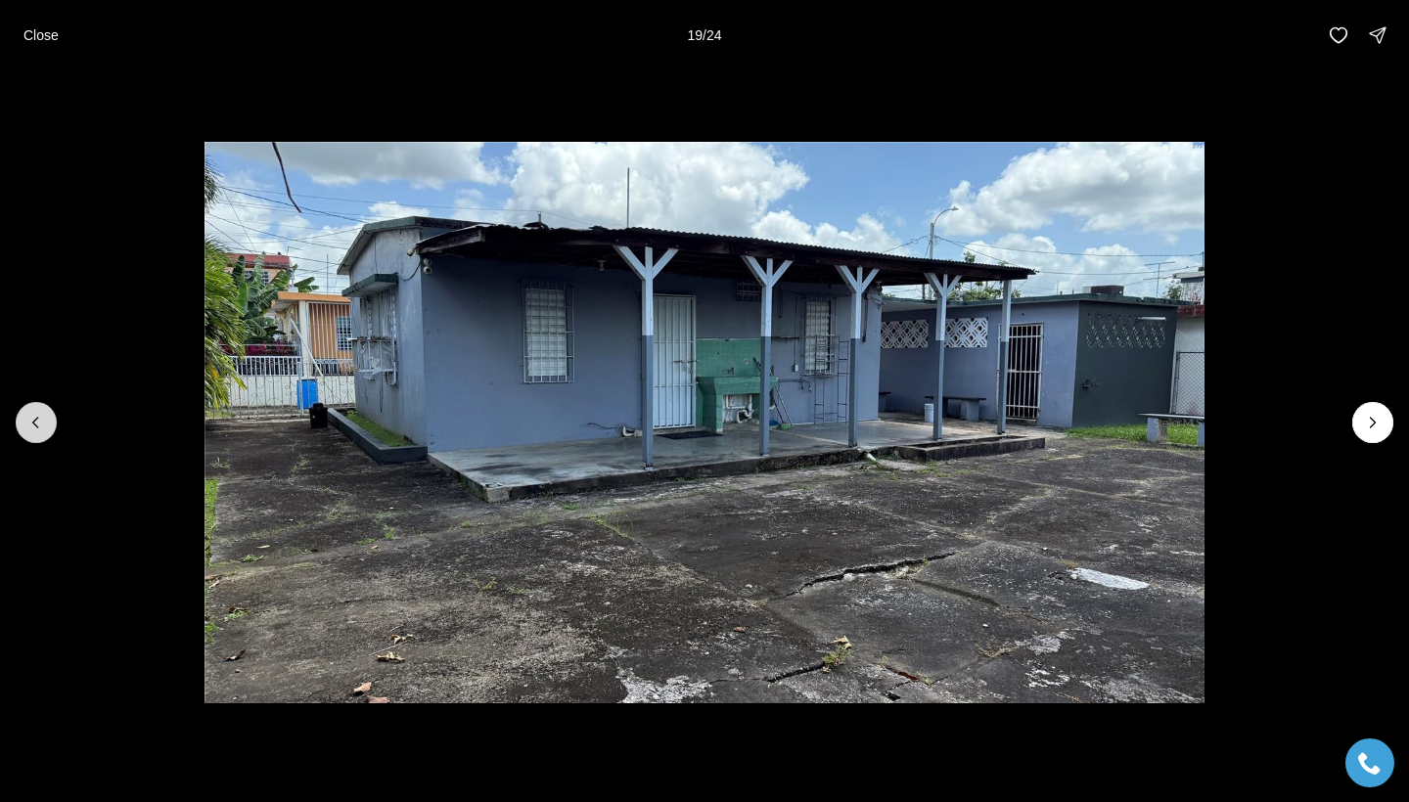
click at [33, 428] on icon "Previous slide" at bounding box center [36, 423] width 20 height 20
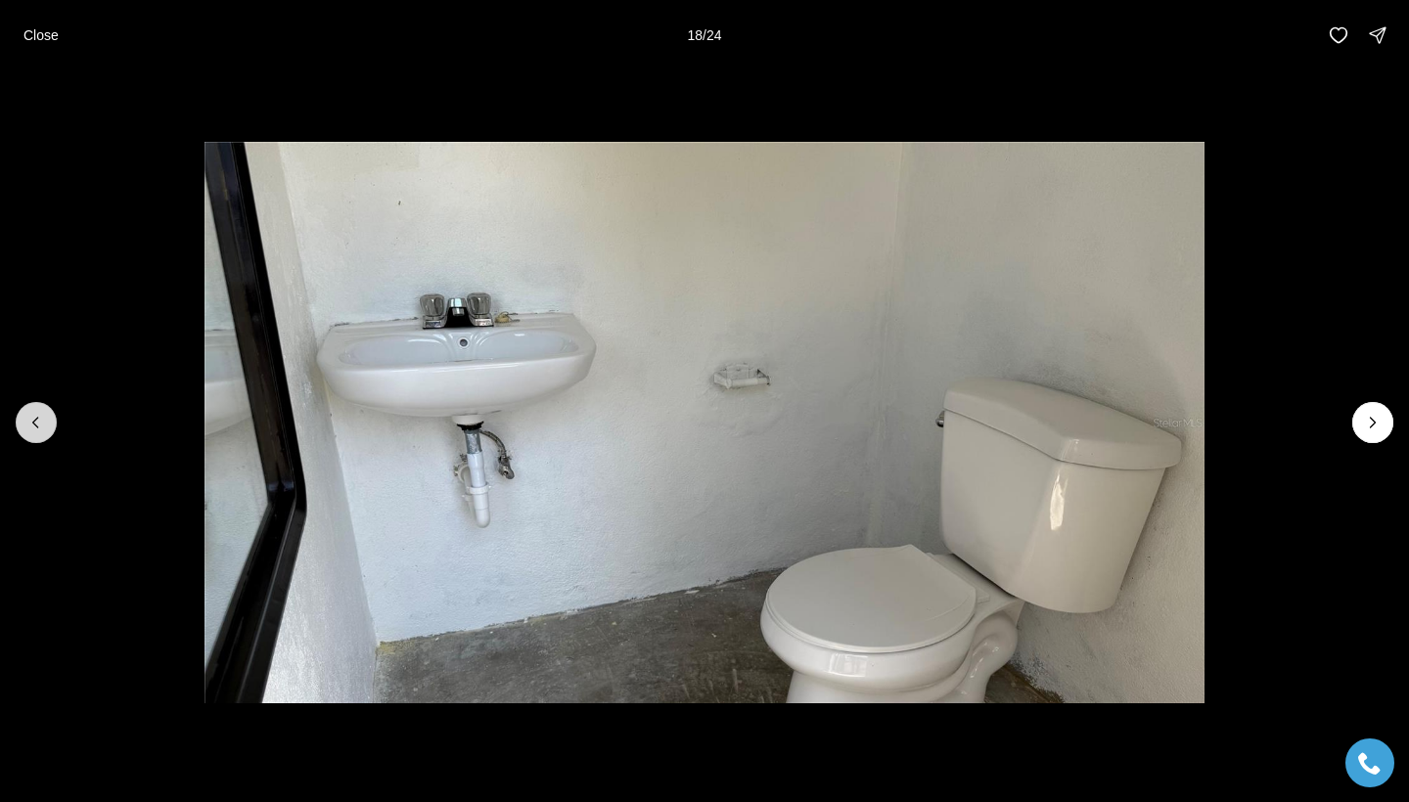
click at [33, 427] on icon "Previous slide" at bounding box center [36, 423] width 20 height 20
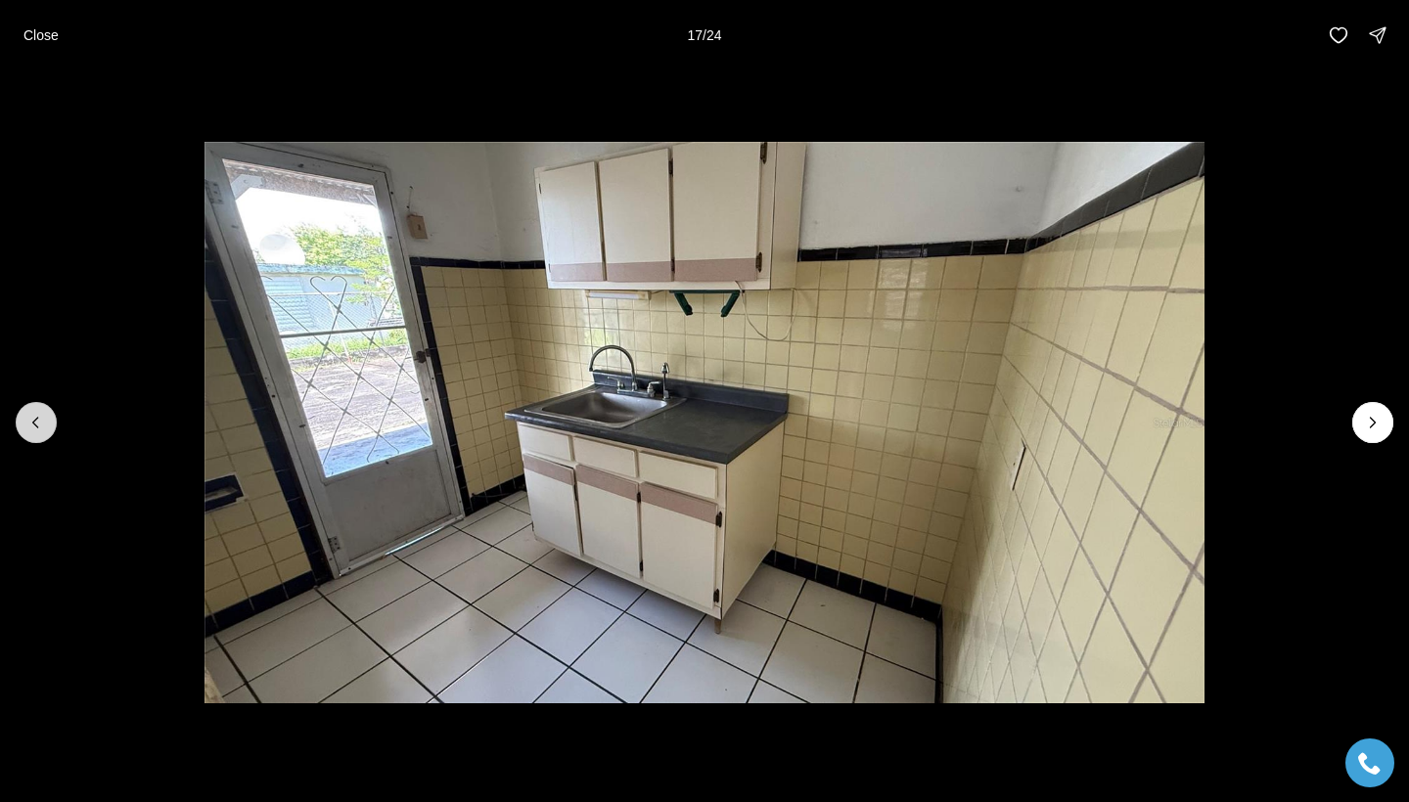
click at [33, 427] on icon "Previous slide" at bounding box center [36, 423] width 20 height 20
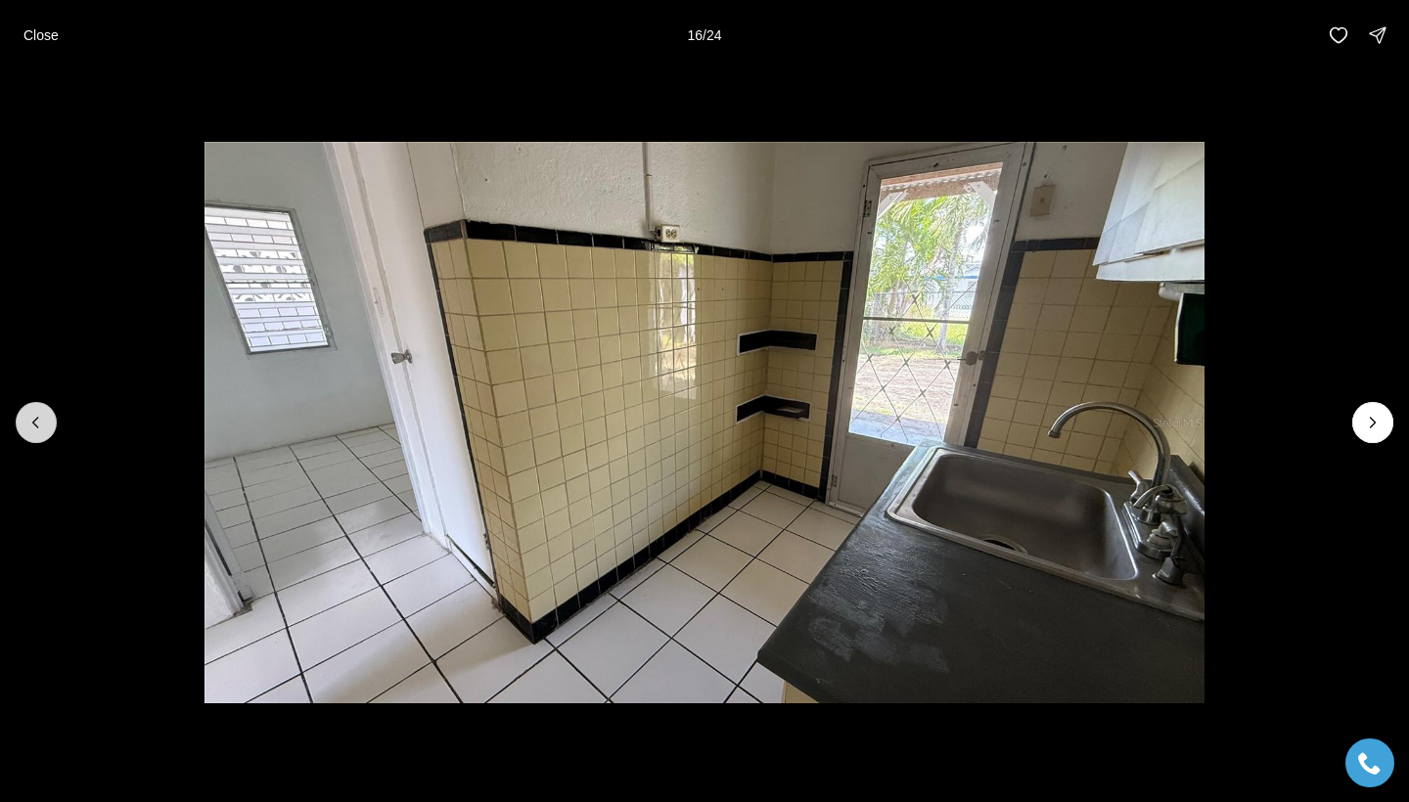
click at [33, 426] on icon "Previous slide" at bounding box center [36, 423] width 20 height 20
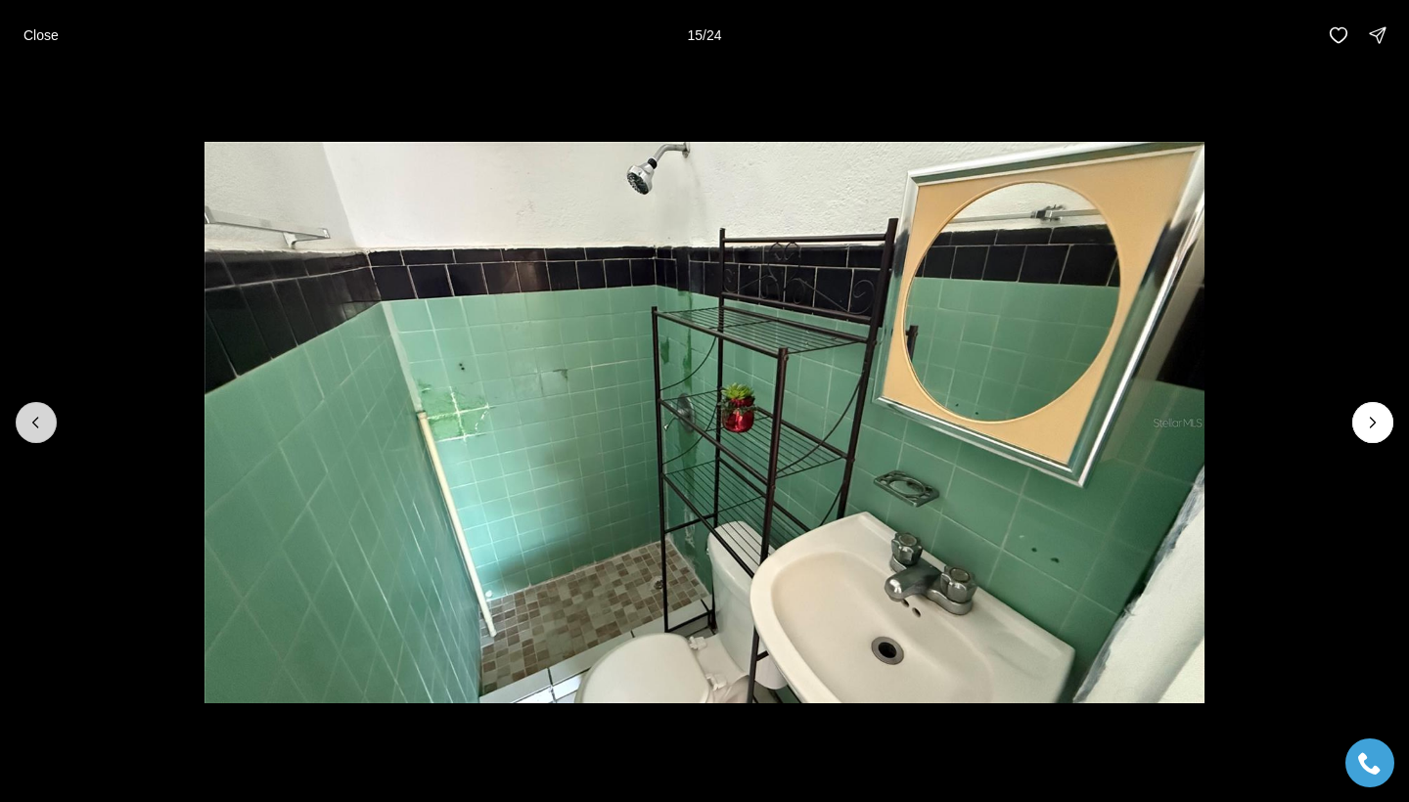
click at [33, 426] on icon "Previous slide" at bounding box center [36, 423] width 20 height 20
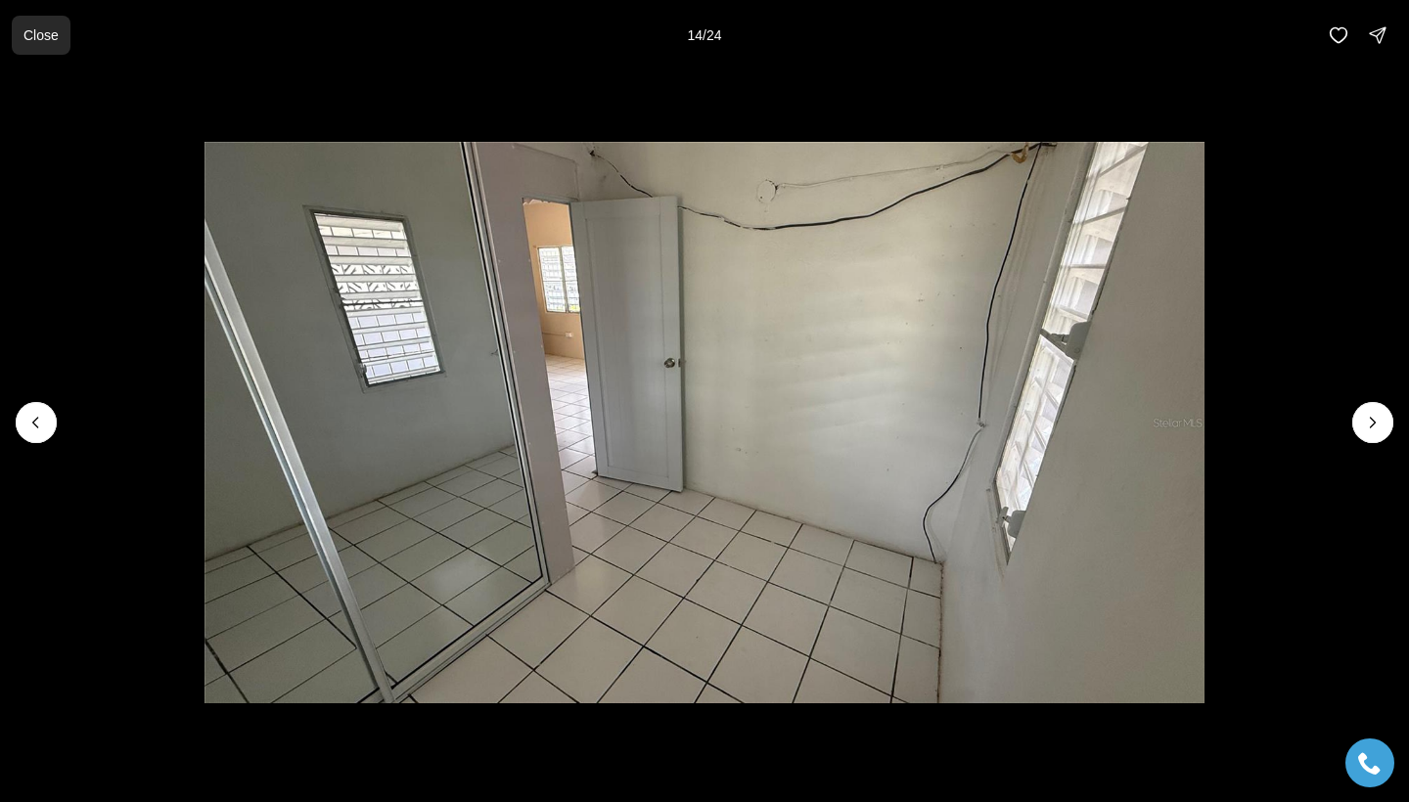
click at [35, 28] on p "Close" at bounding box center [40, 35] width 35 height 16
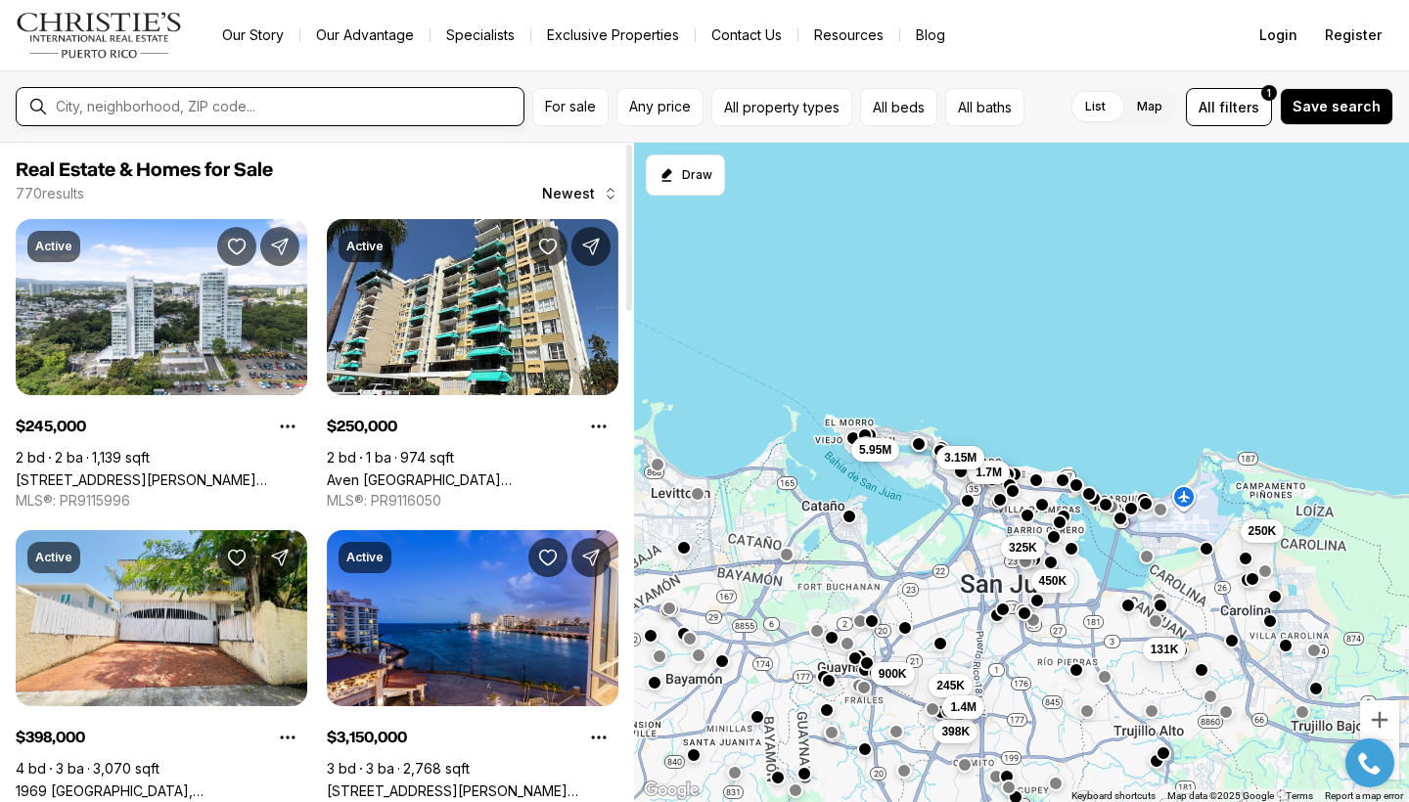
click at [172, 108] on input "text" at bounding box center [286, 107] width 460 height 18
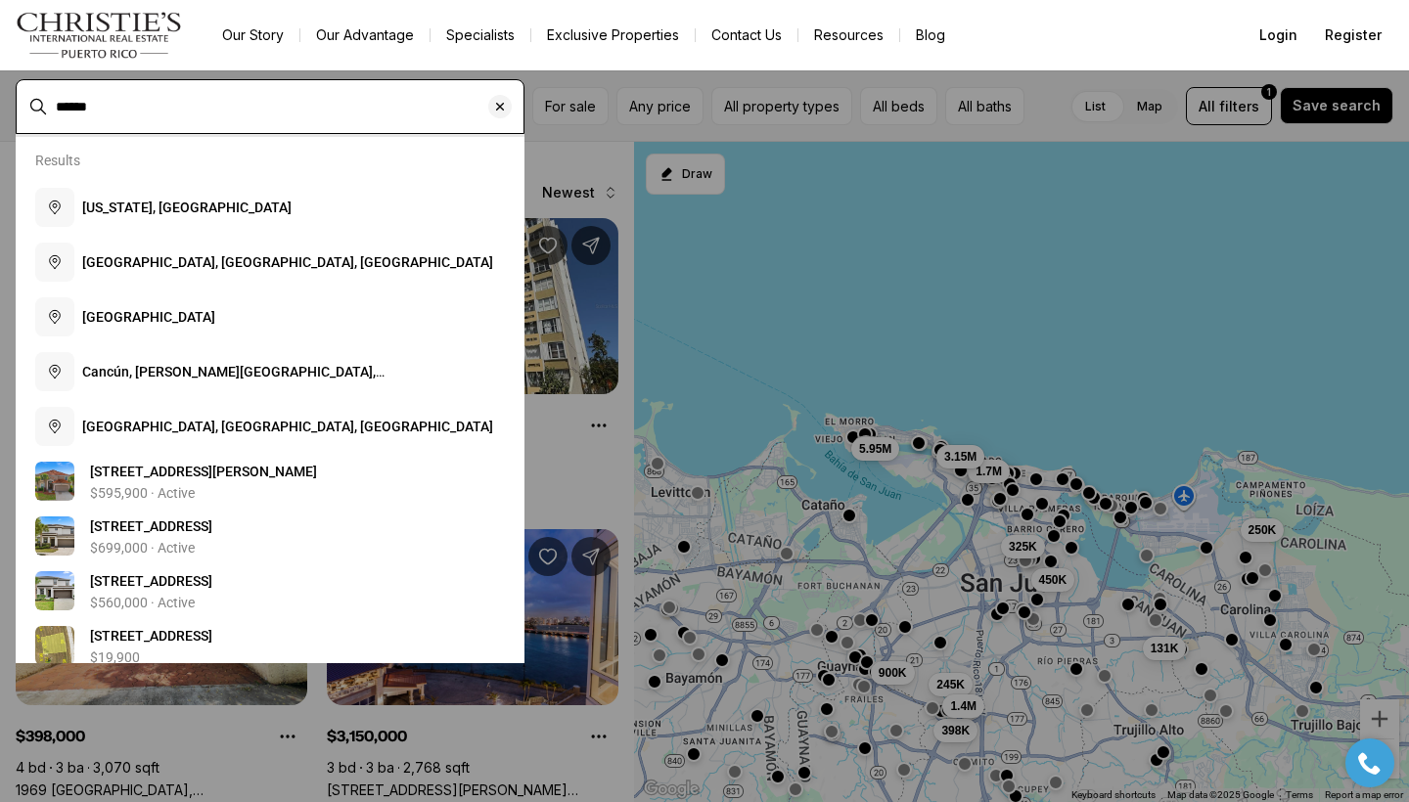
type input "******"
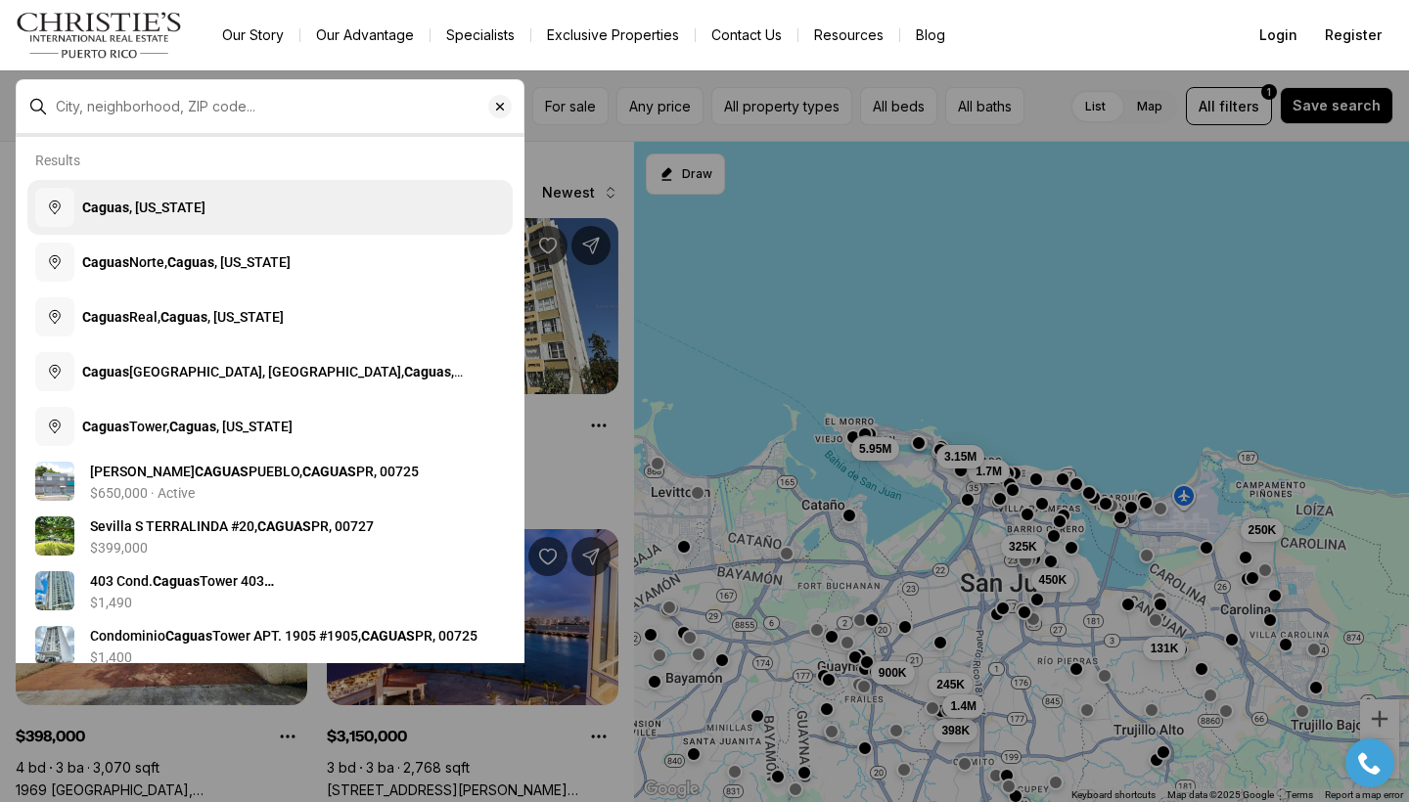
click at [131, 198] on button "Caguas , Puerto Rico" at bounding box center [269, 207] width 485 height 55
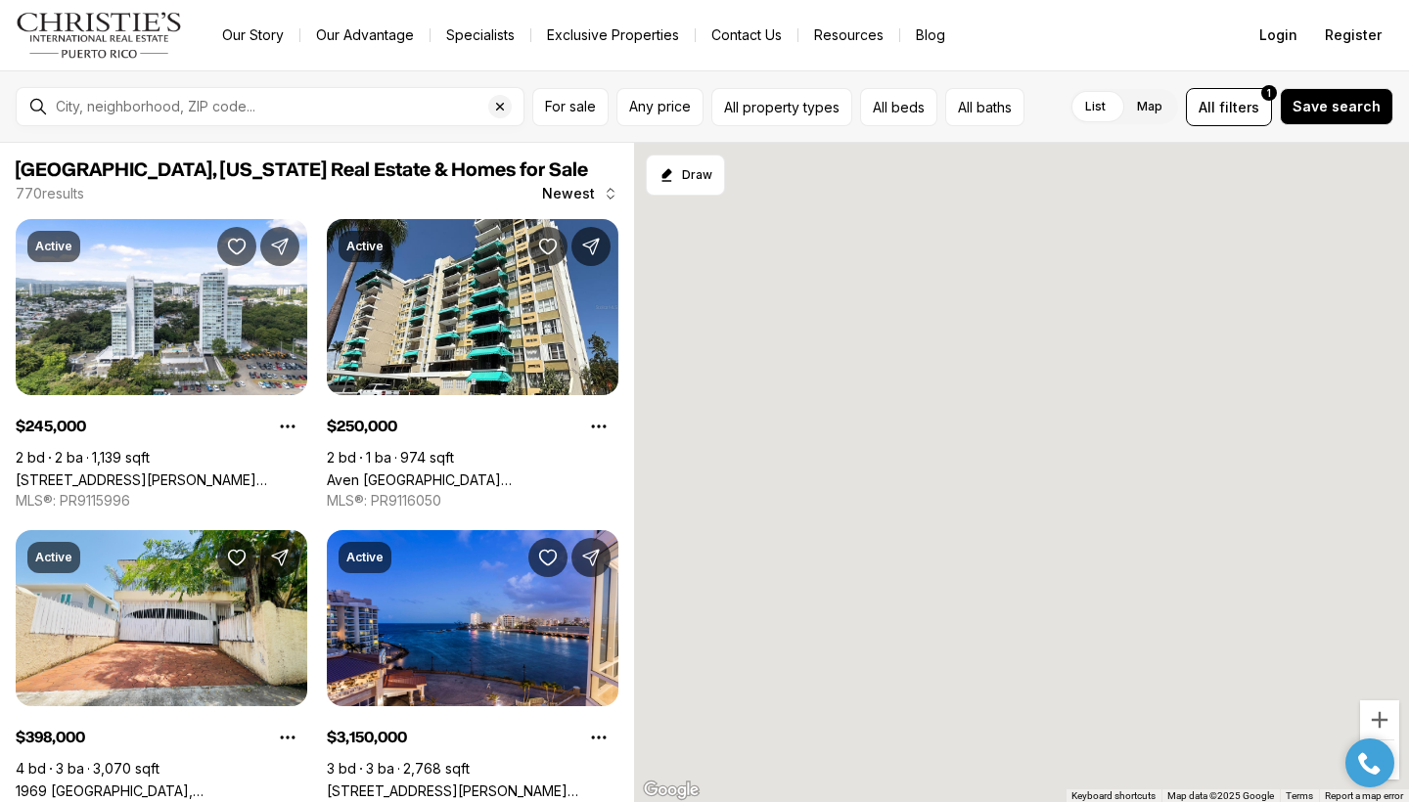
type input "**********"
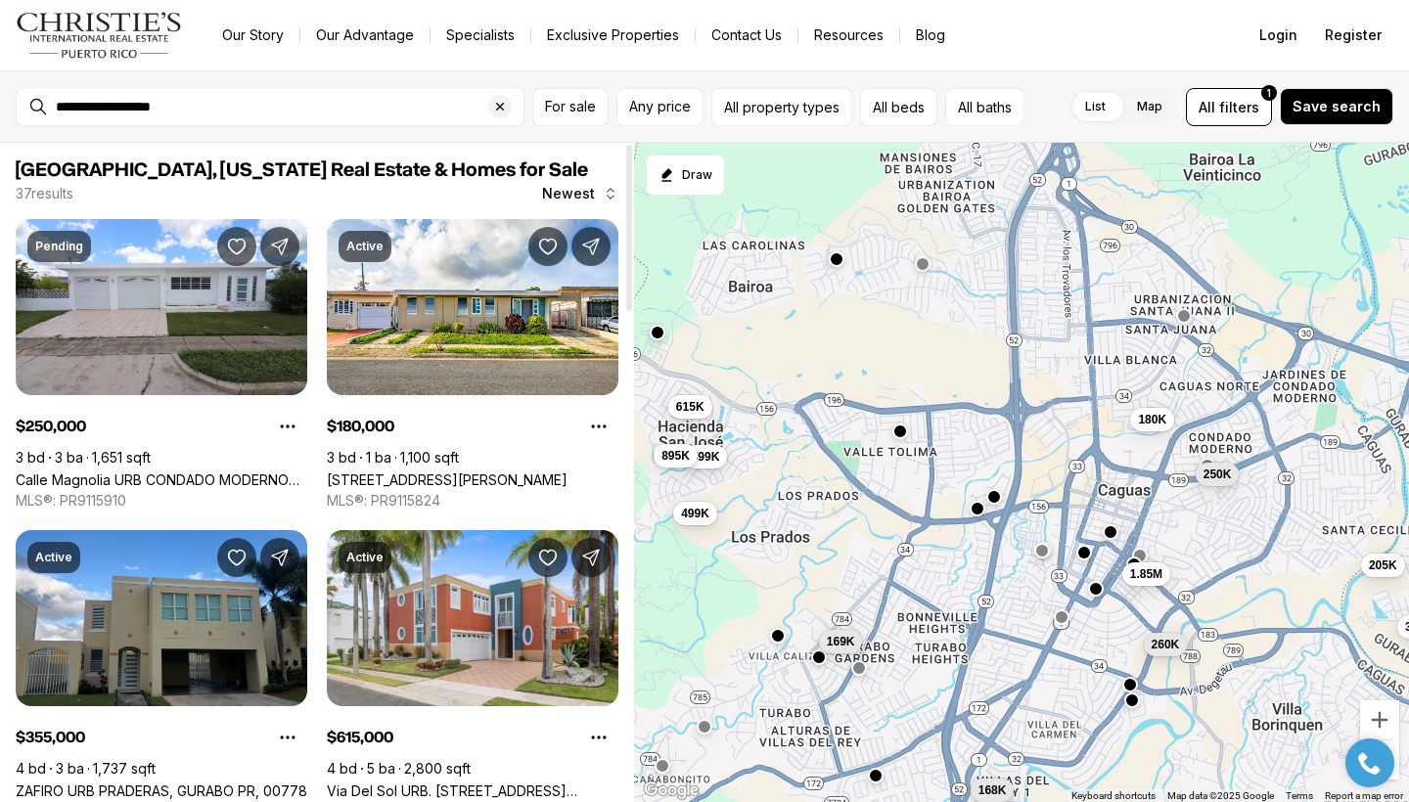
scroll to position [1031, 0]
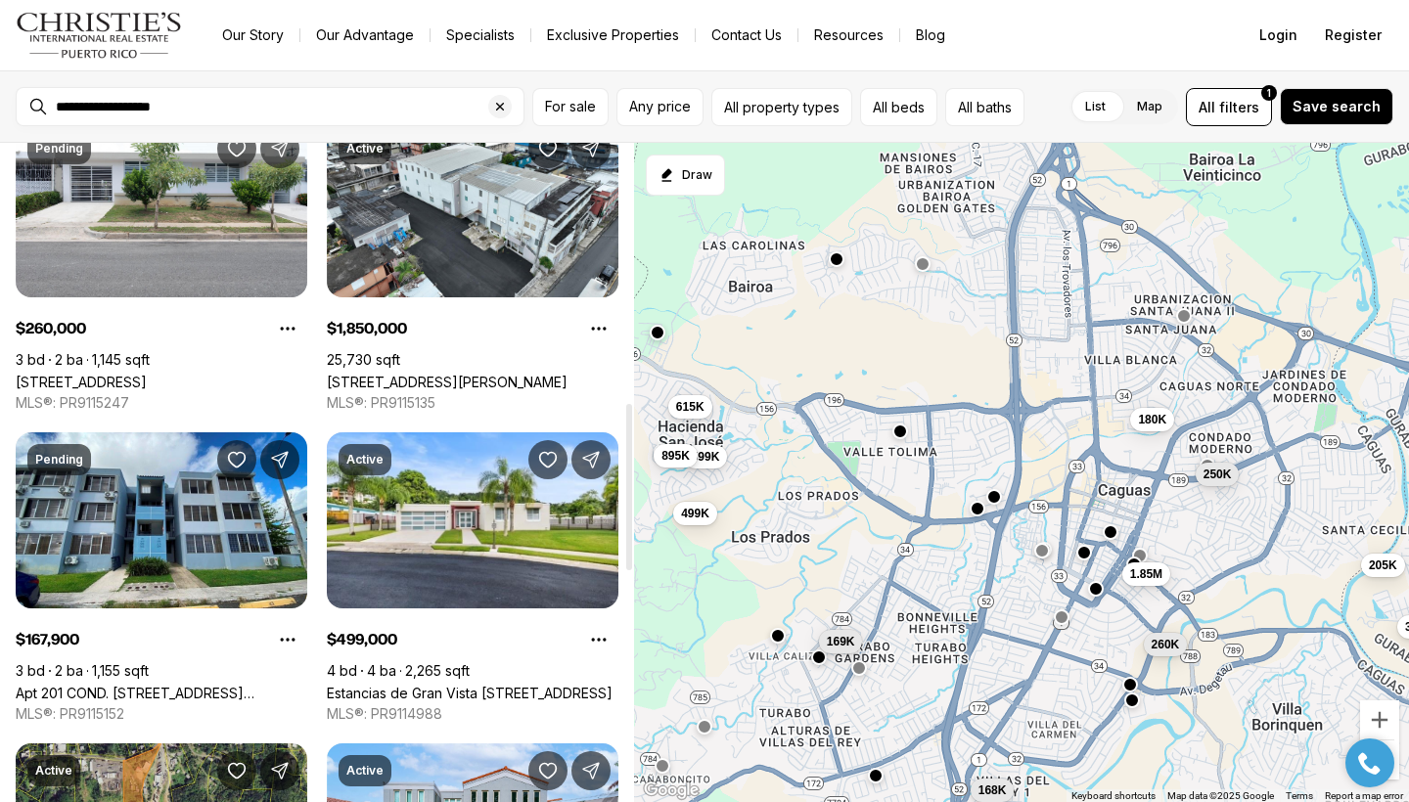
click at [626, 487] on div at bounding box center [629, 472] width 10 height 659
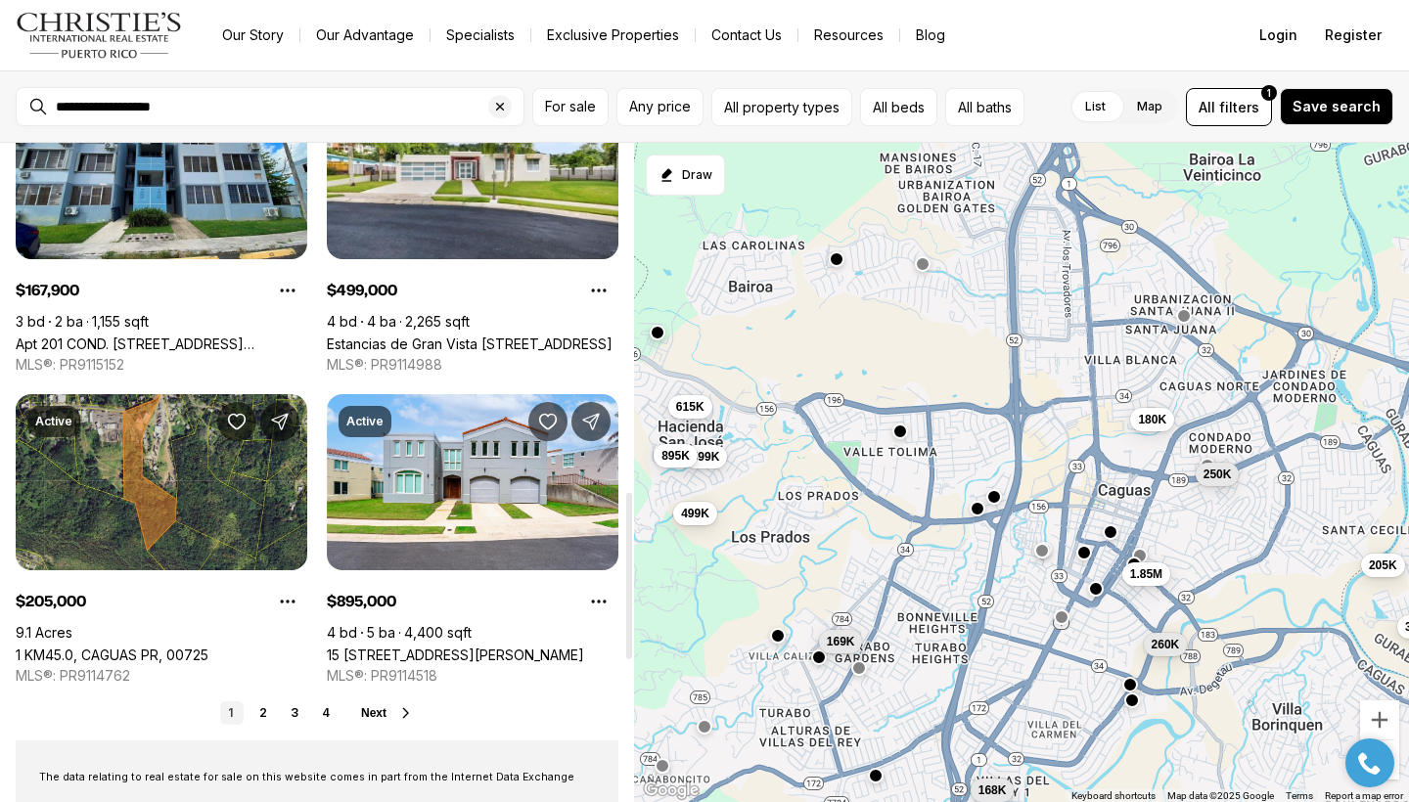
scroll to position [1384, 0]
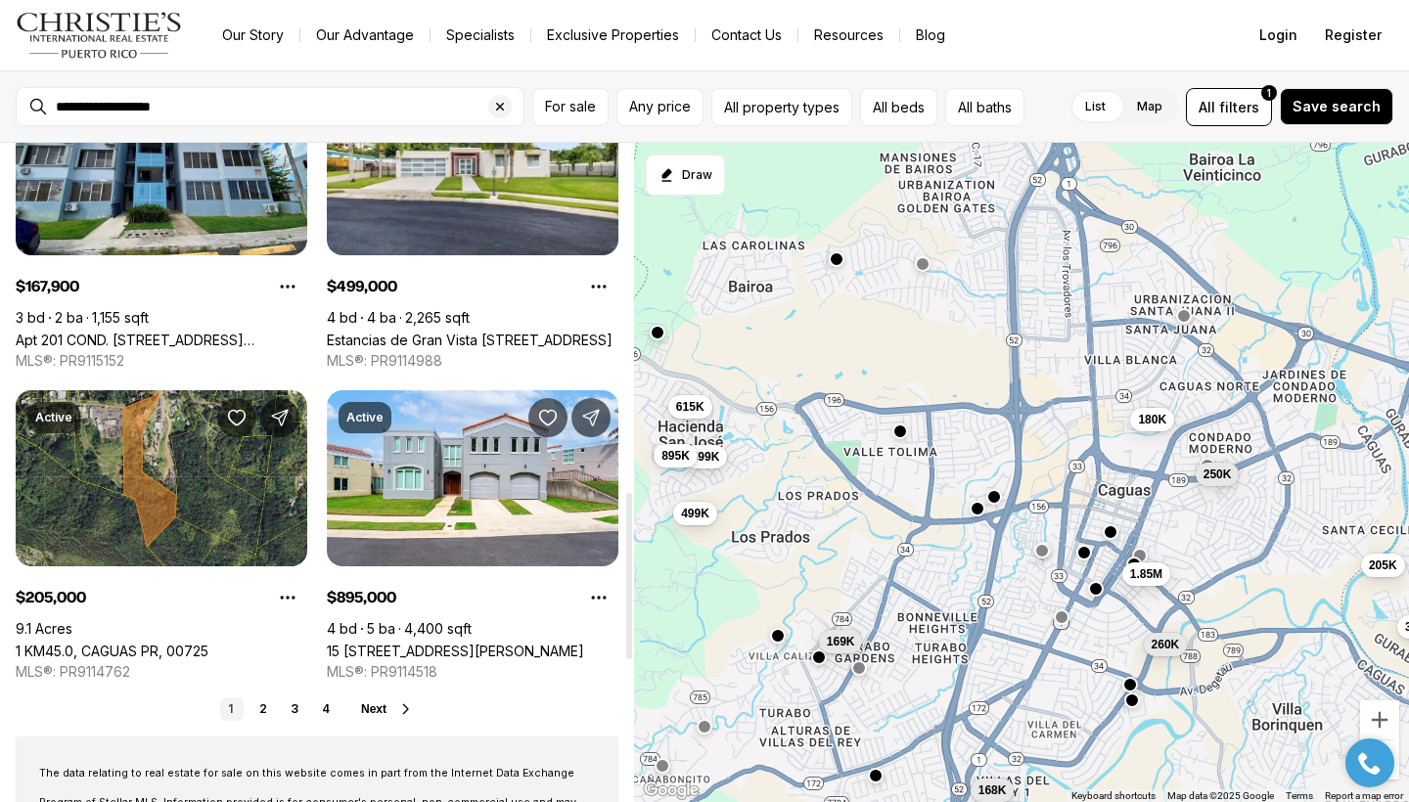
drag, startPoint x: 630, startPoint y: 534, endPoint x: 625, endPoint y: 623, distance: 89.2
click at [626, 623] on div at bounding box center [629, 576] width 6 height 166
click at [370, 718] on div "1 2 3 4 Next" at bounding box center [317, 709] width 603 height 23
click at [377, 712] on span "Next" at bounding box center [373, 709] width 25 height 14
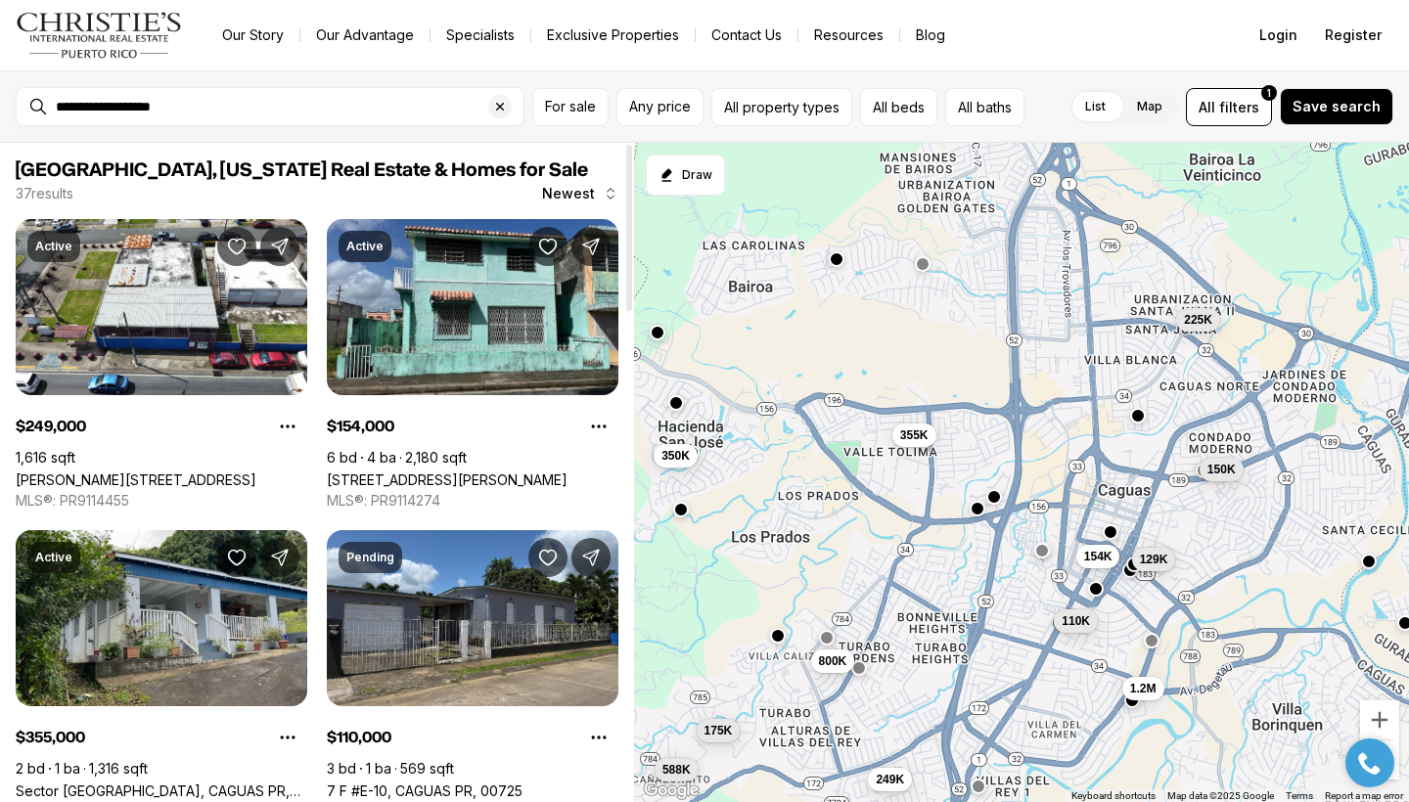
scroll to position [1903, 0]
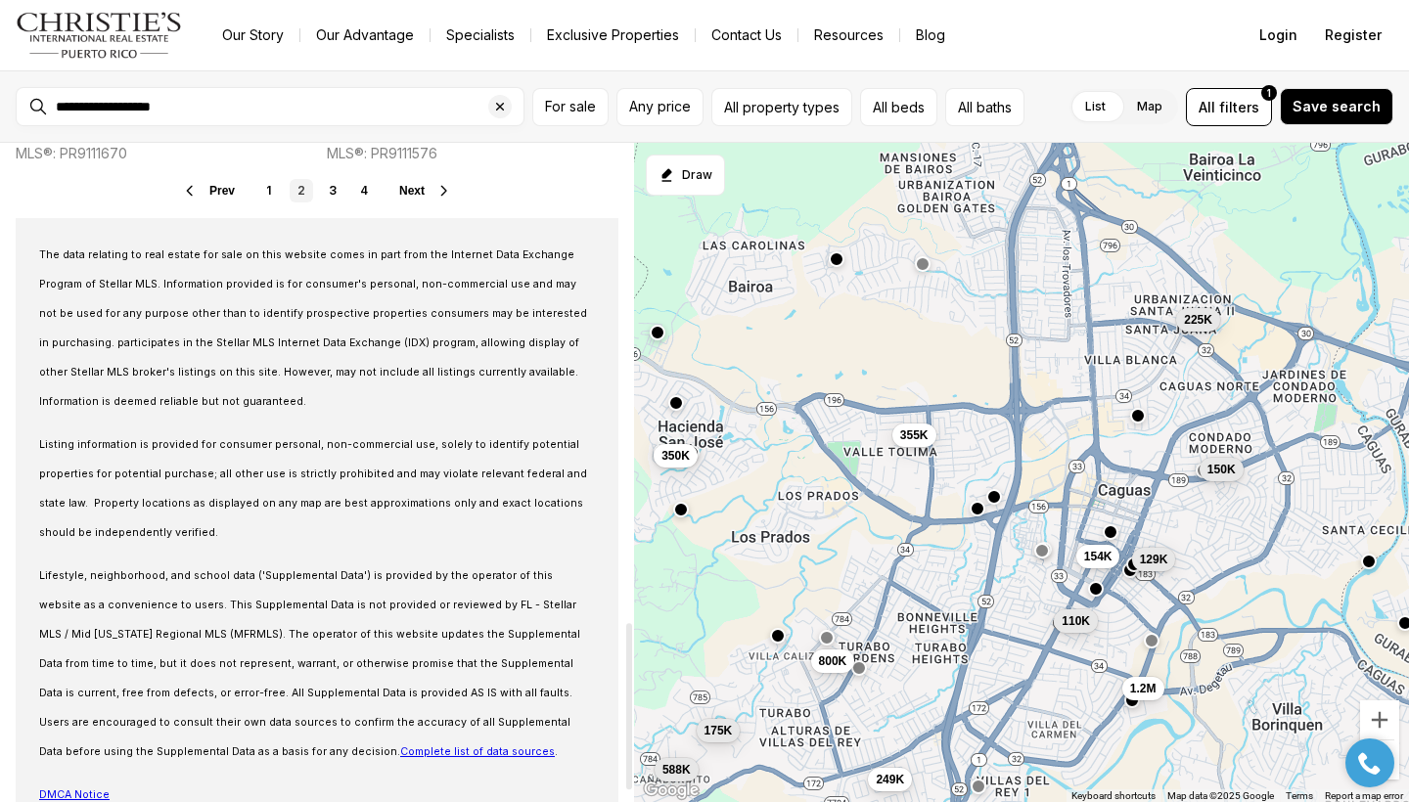
click at [632, 706] on div at bounding box center [629, 472] width 10 height 659
click at [328, 189] on link "3" at bounding box center [332, 190] width 23 height 23
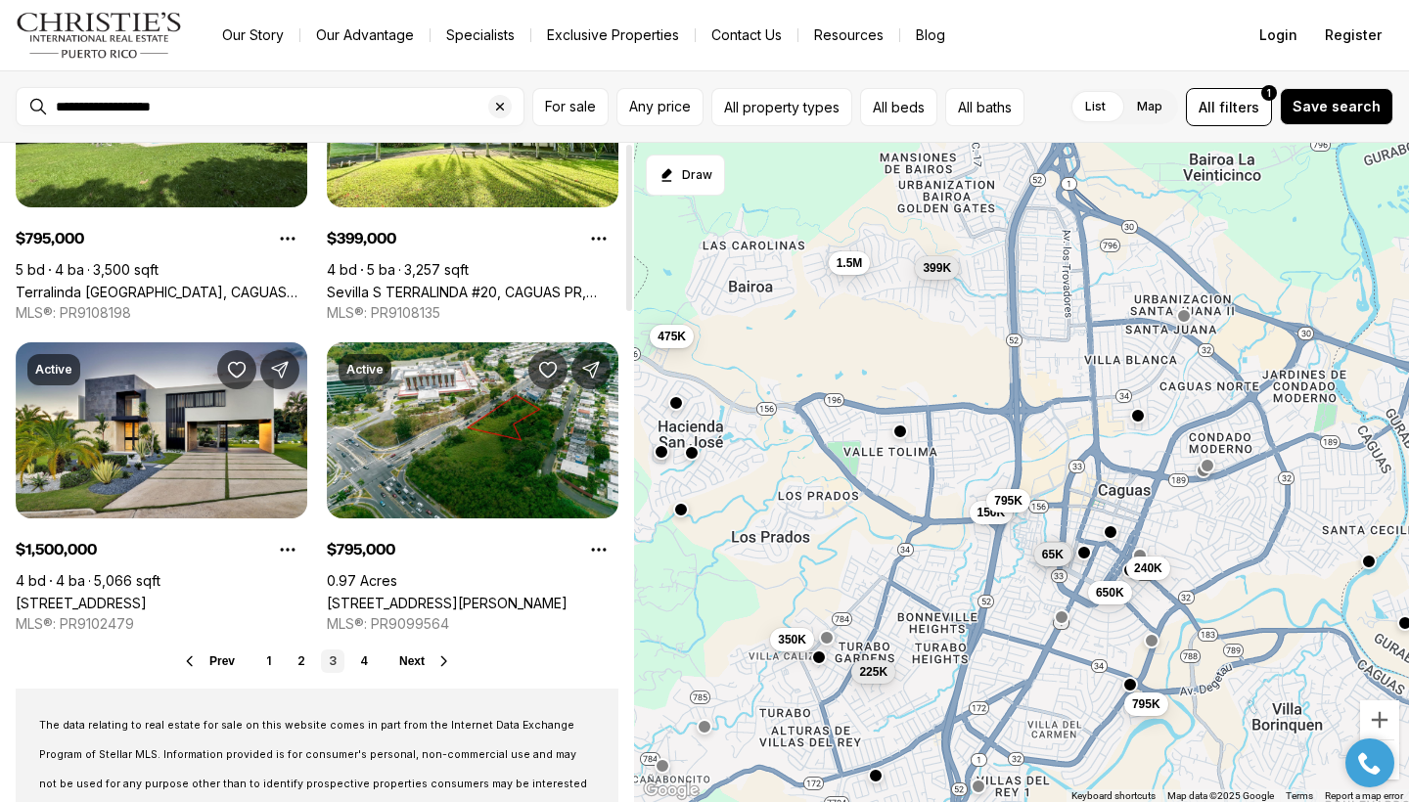
click at [629, 588] on div at bounding box center [629, 472] width 10 height 659
click at [629, 588] on div at bounding box center [629, 588] width 6 height 166
